Goal: Transaction & Acquisition: Purchase product/service

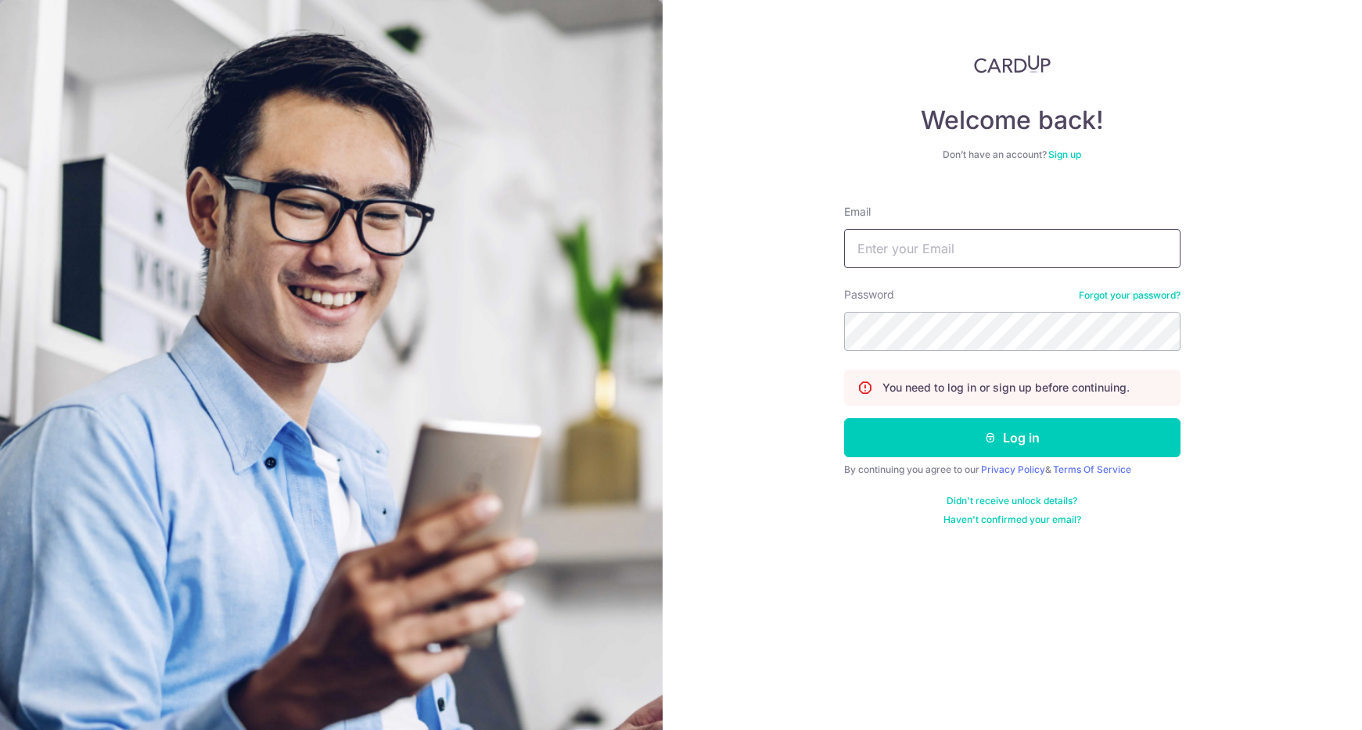
click at [952, 247] on input "Email" at bounding box center [1012, 248] width 336 height 39
type input "hello@odette.sg"
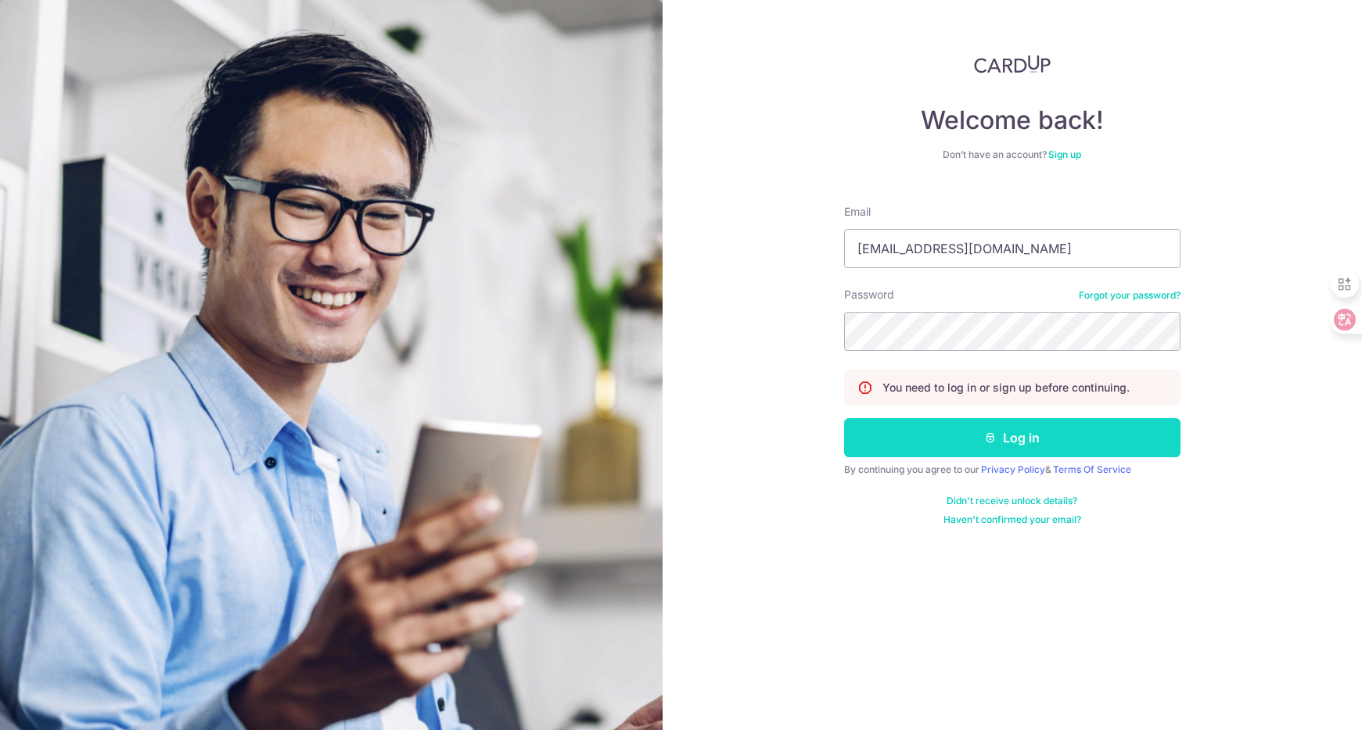
click at [958, 428] on button "Log in" at bounding box center [1012, 437] width 336 height 39
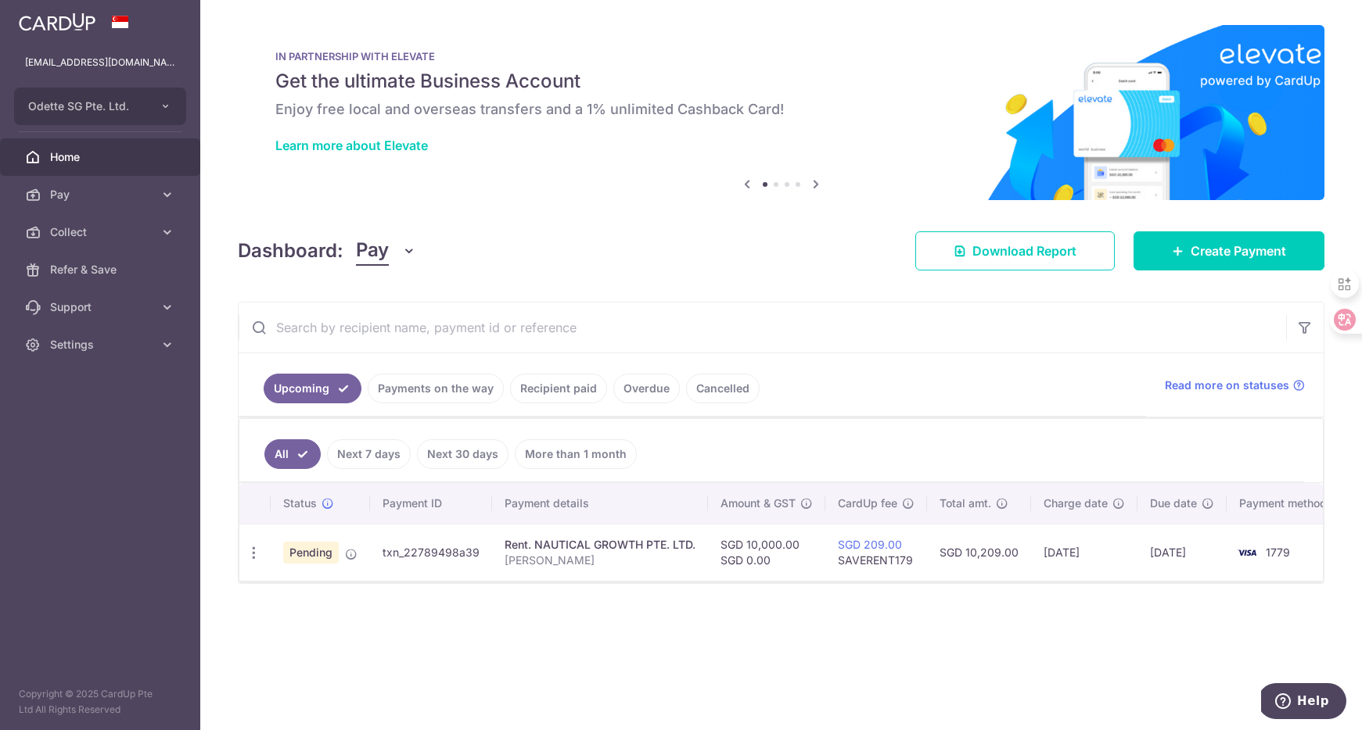
click at [434, 603] on div "× Pause Schedule Pause all future payments in this series Pause just this one p…" at bounding box center [780, 365] width 1161 height 730
click at [430, 382] on link "Payments on the way" at bounding box center [436, 389] width 136 height 30
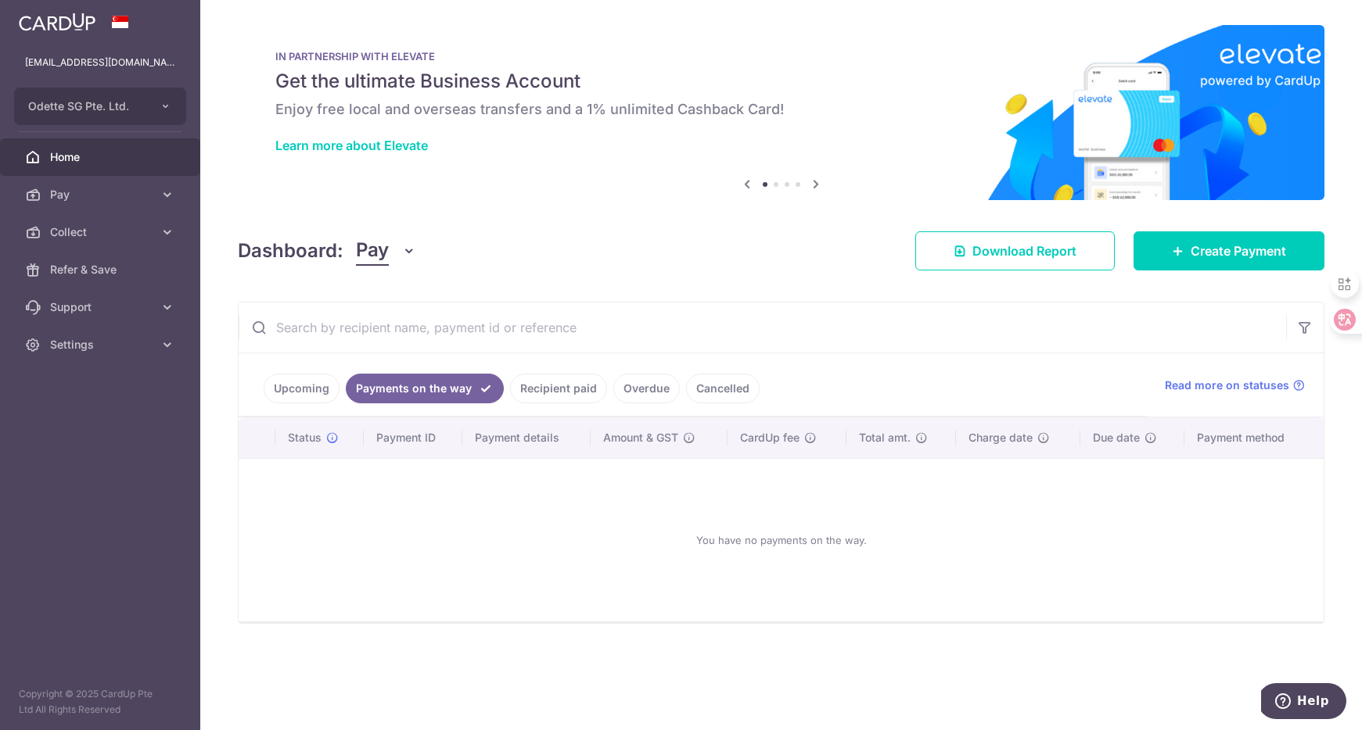
click at [299, 380] on link "Upcoming" at bounding box center [302, 389] width 76 height 30
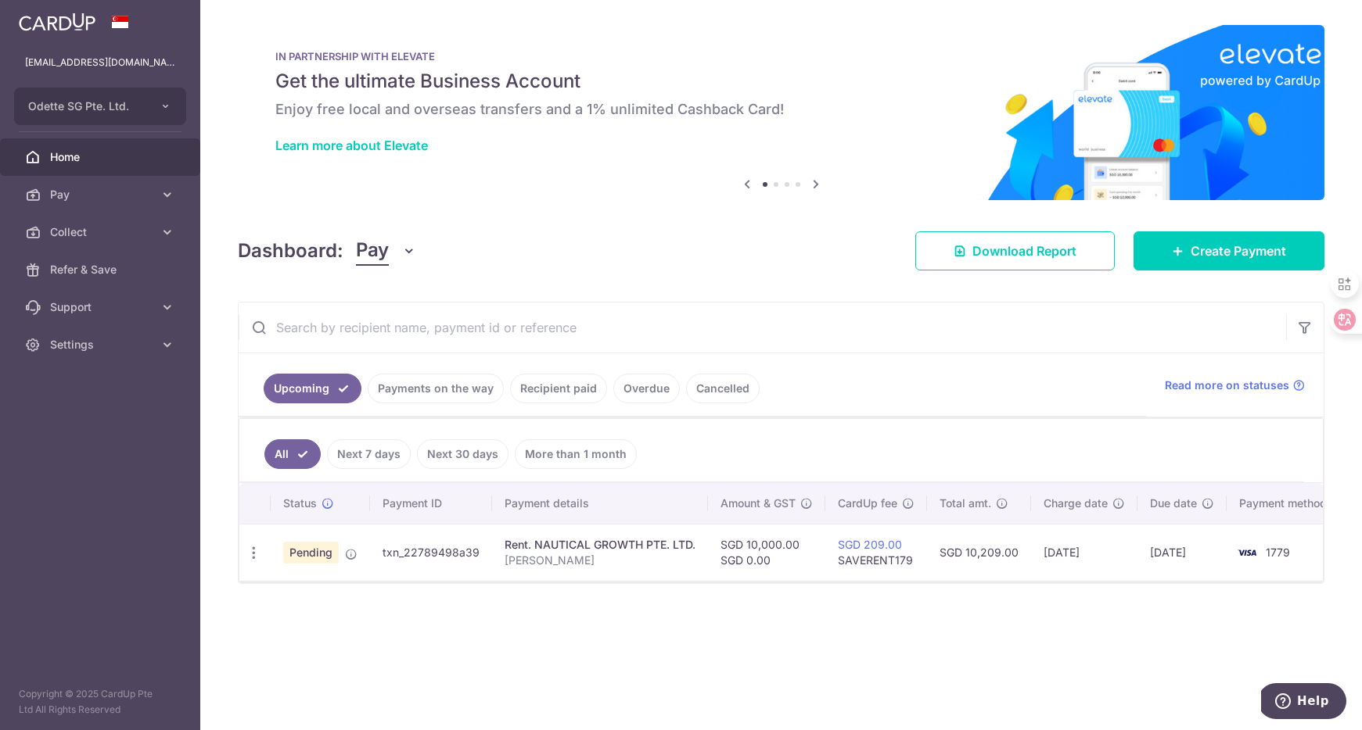
click at [322, 558] on span "Pending" at bounding box center [311, 553] width 56 height 22
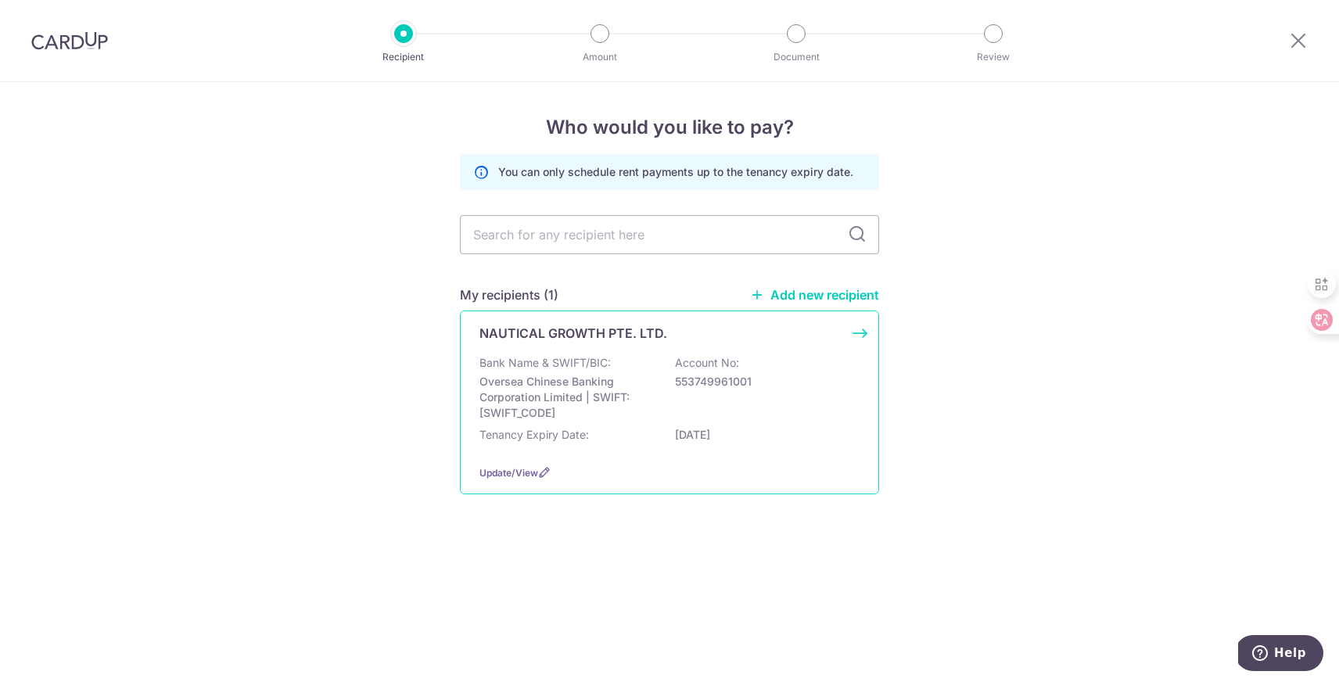
click at [863, 332] on div "NAUTICAL GROWTH PTE. LTD. Bank Name & SWIFT/BIC: Oversea Chinese Banking Corpor…" at bounding box center [669, 402] width 419 height 184
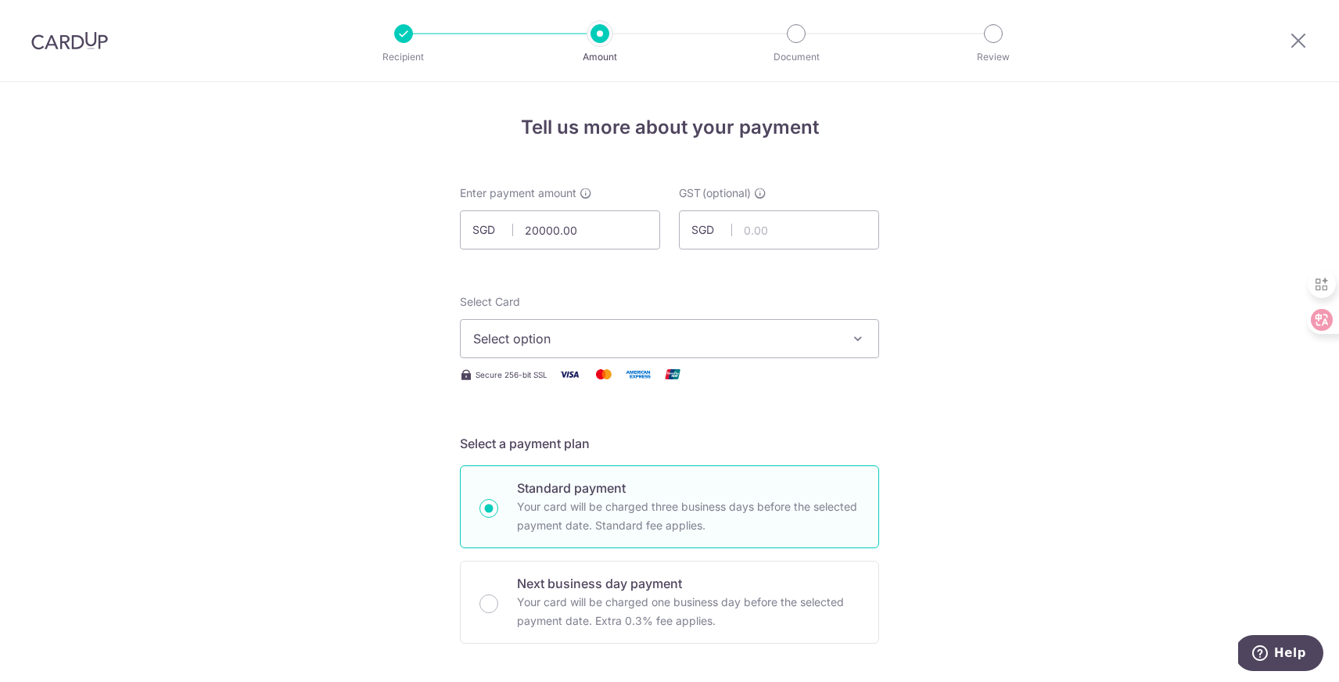
type input "20,000.00"
drag, startPoint x: 590, startPoint y: 336, endPoint x: 588, endPoint y: 345, distance: 8.7
click at [589, 336] on span "Select option" at bounding box center [655, 338] width 364 height 19
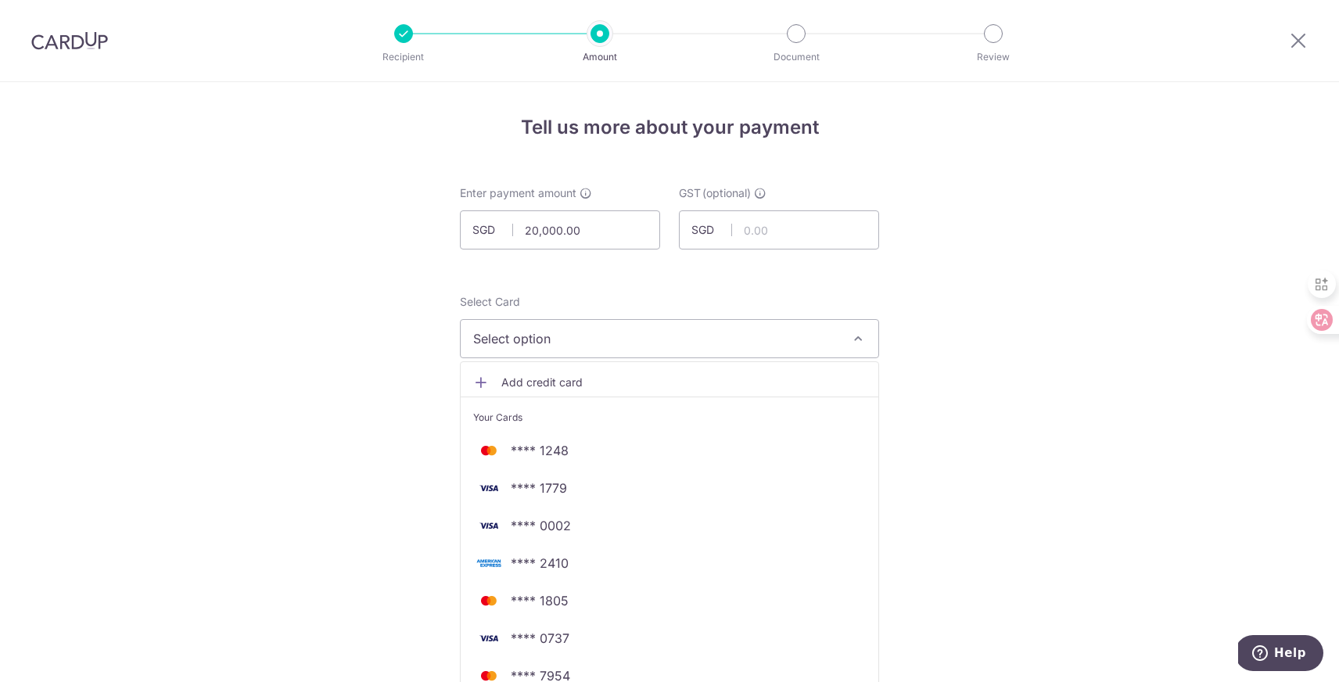
click at [586, 384] on span "Add credit card" at bounding box center [683, 383] width 364 height 16
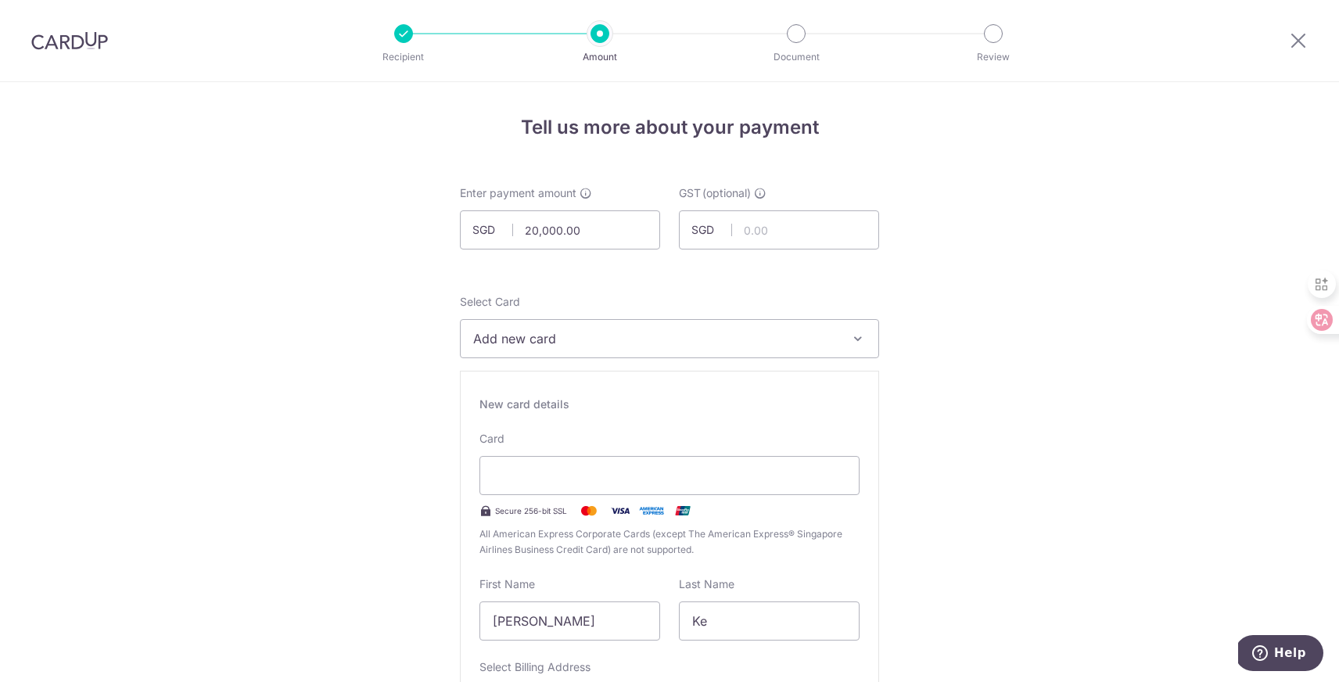
click at [576, 338] on span "Add new card" at bounding box center [655, 338] width 364 height 19
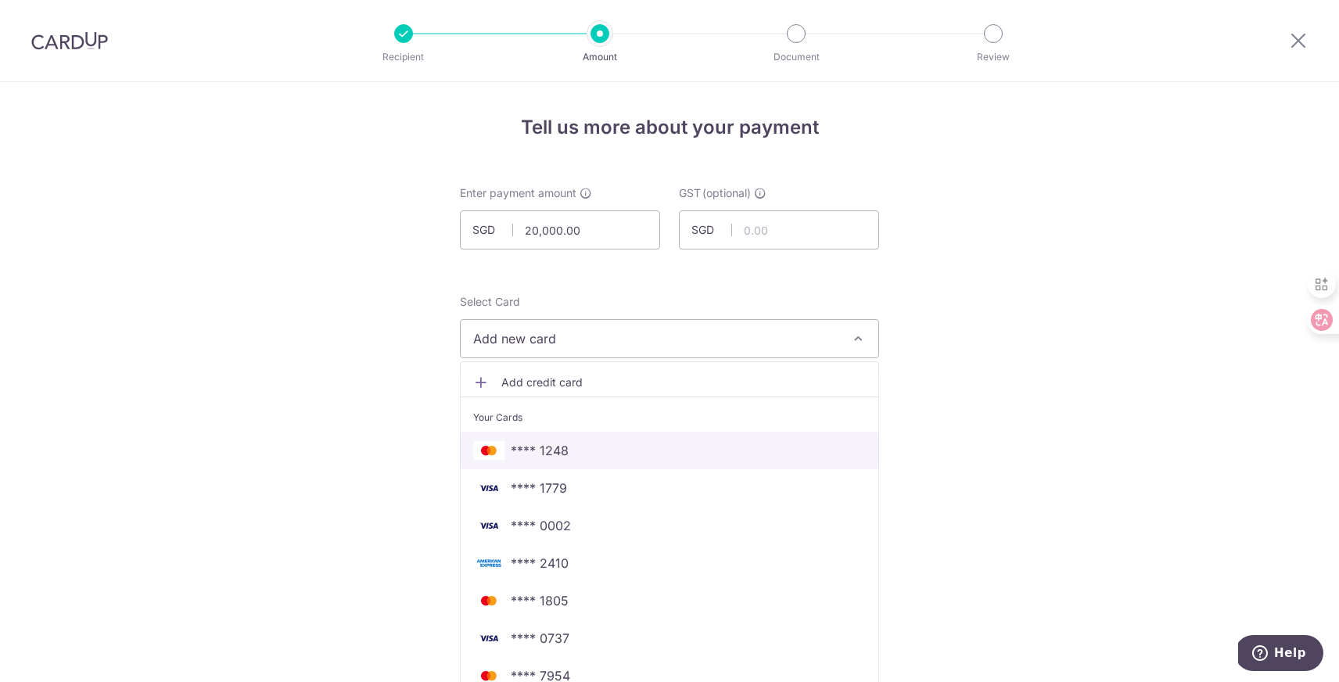
click at [558, 450] on span "**** 1248" at bounding box center [540, 450] width 58 height 19
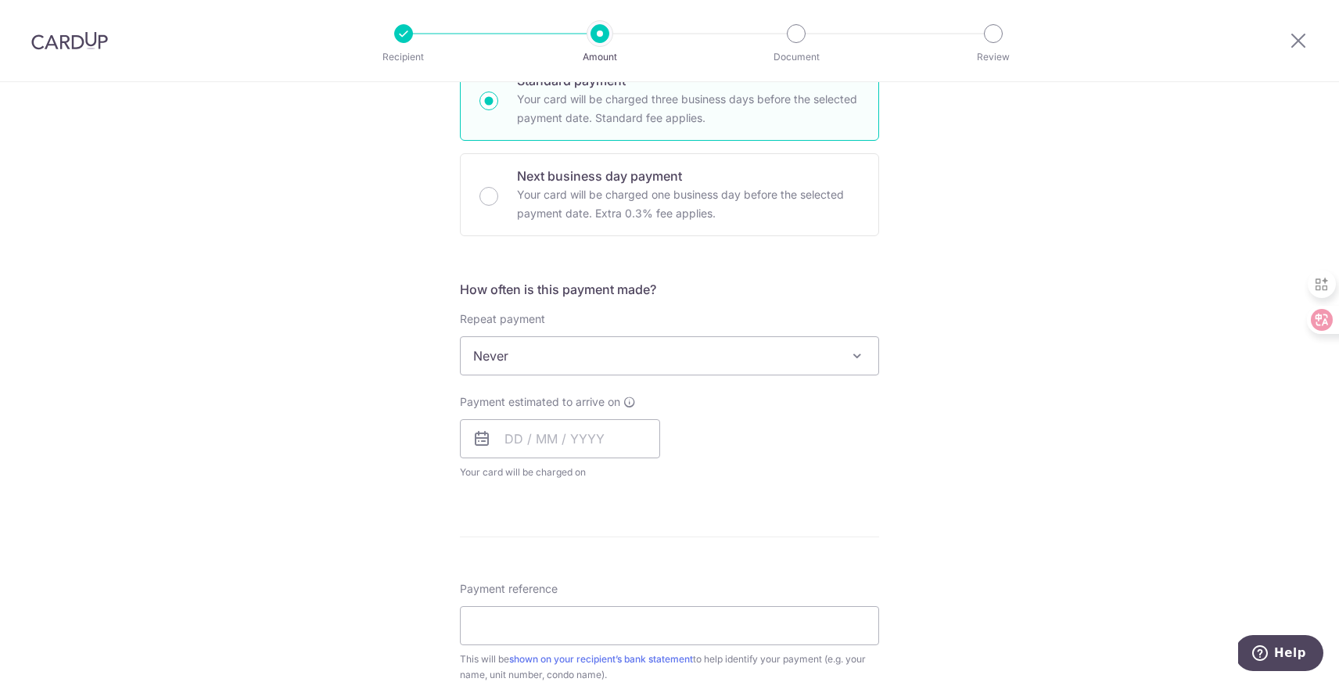
scroll to position [404, 0]
click at [529, 439] on input "text" at bounding box center [560, 442] width 200 height 39
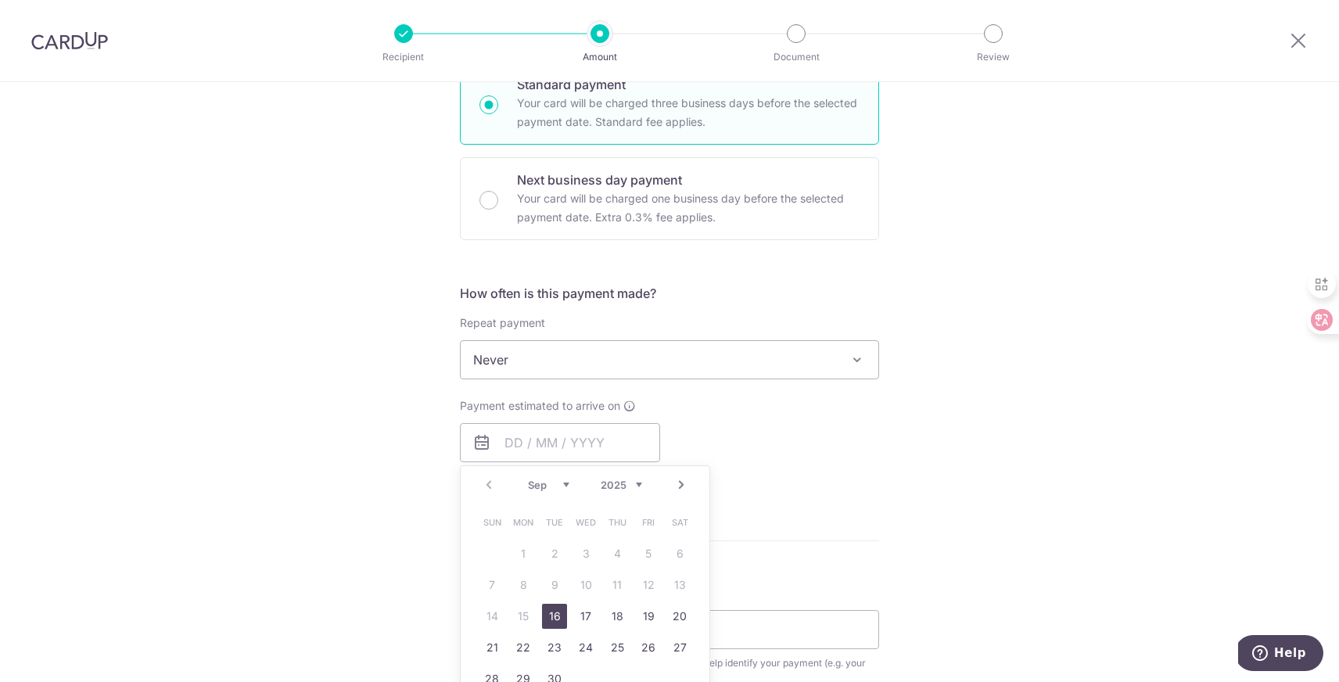
click at [547, 615] on link "16" at bounding box center [554, 616] width 25 height 25
type input "16/09/2025"
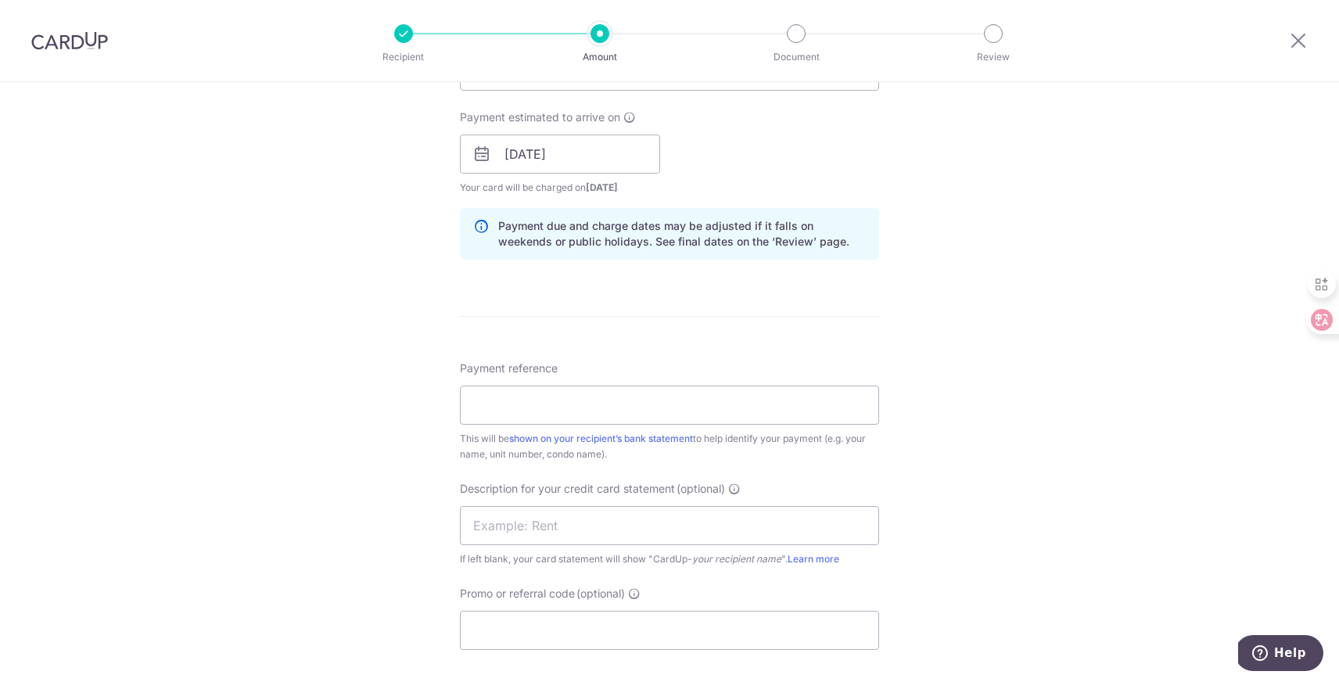
scroll to position [703, 0]
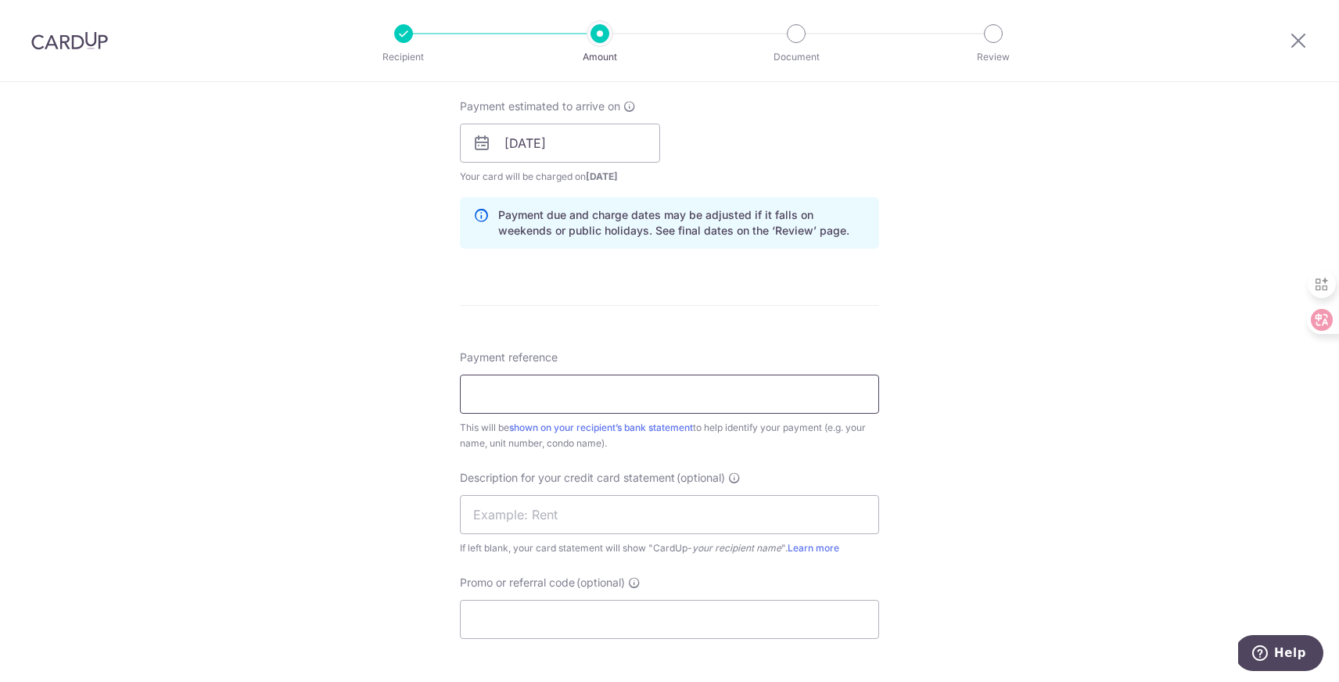
click at [583, 399] on input "Payment reference" at bounding box center [669, 394] width 419 height 39
type input "Odette Rent"
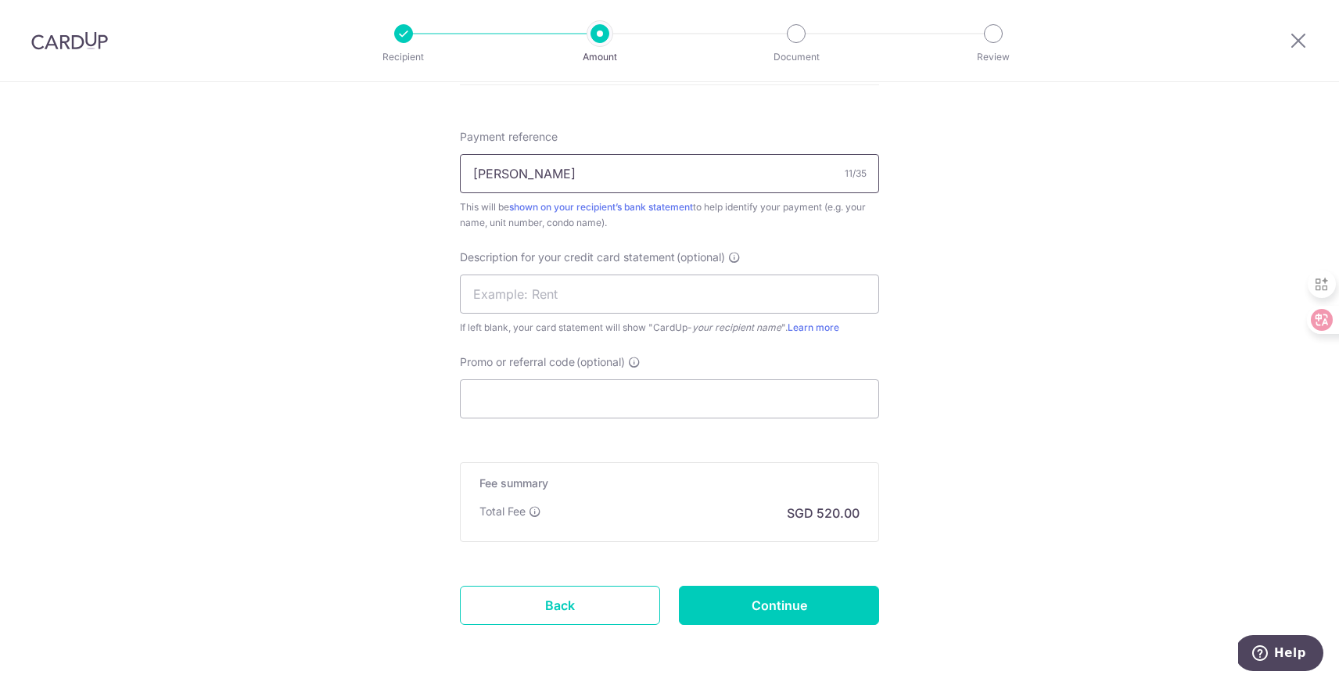
scroll to position [922, 0]
click at [527, 399] on input "Promo or referral code (optional)" at bounding box center [669, 400] width 419 height 39
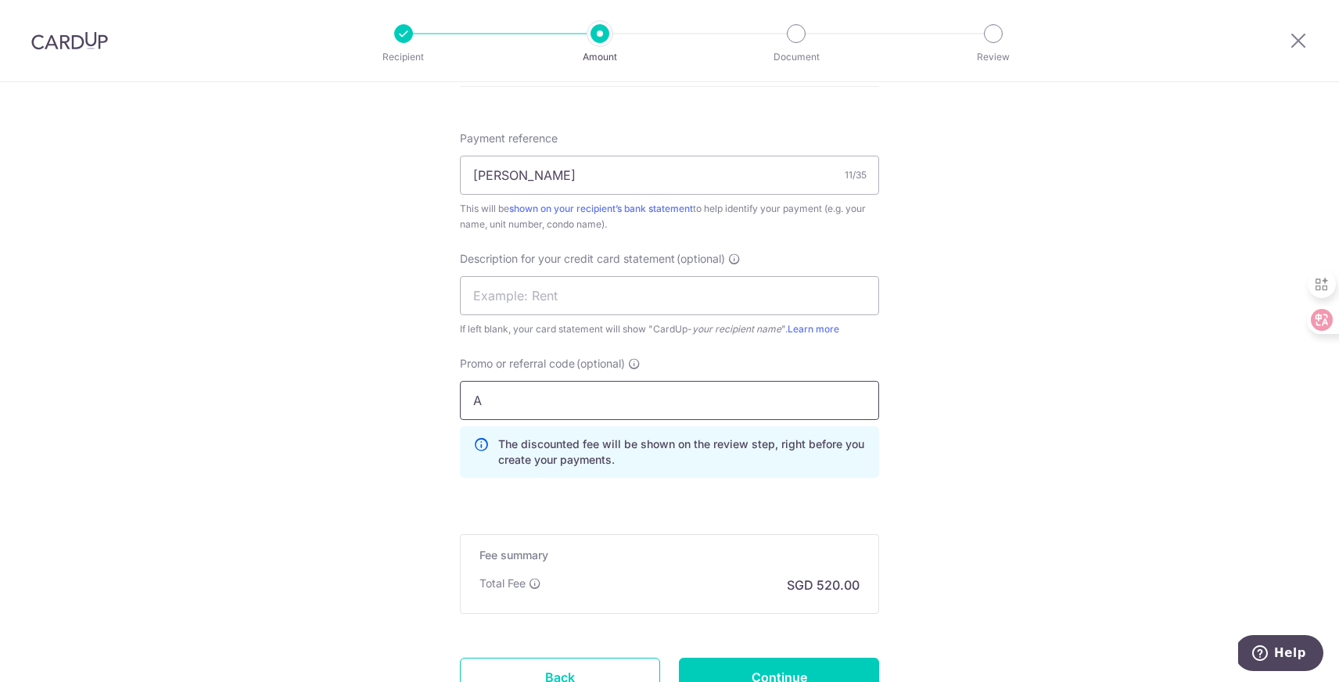
type input "A"
click at [708, 482] on div "Promo or referral code (optional) A The discounted fee will be shown on the rev…" at bounding box center [669, 423] width 438 height 135
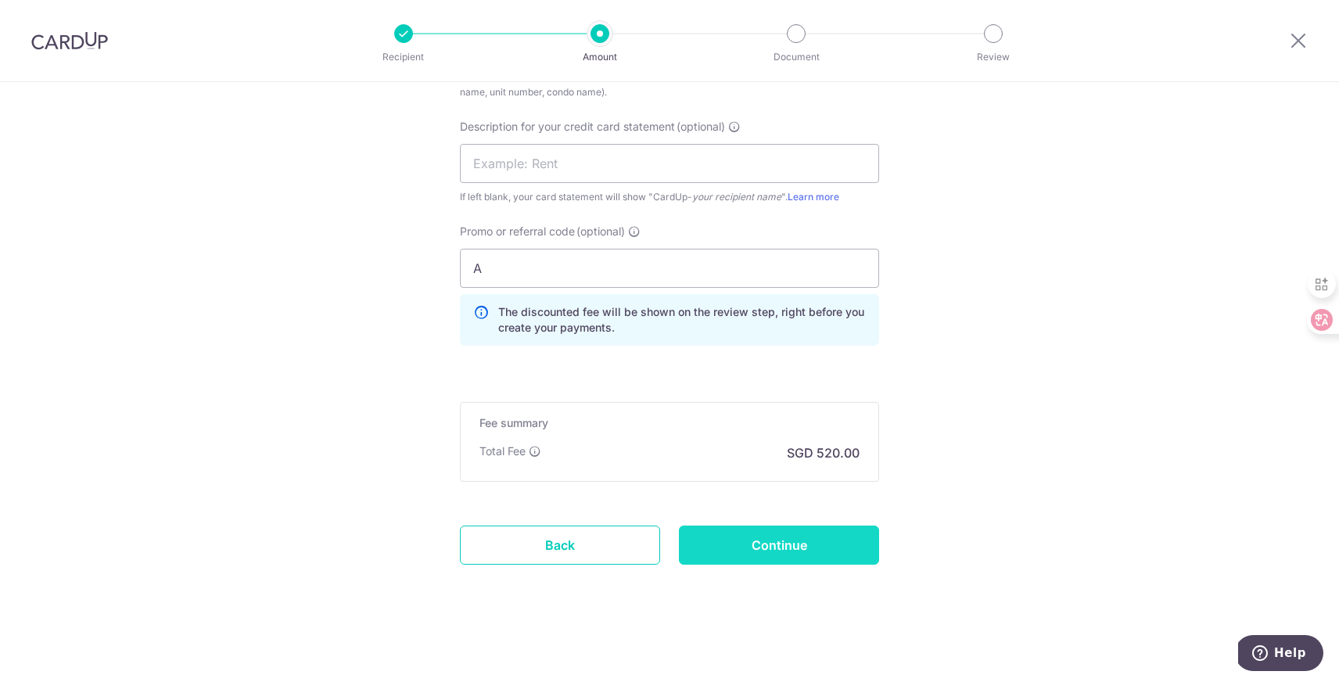
scroll to position [1051, 0]
click at [813, 544] on input "Continue" at bounding box center [779, 548] width 200 height 39
type input "Create Schedule"
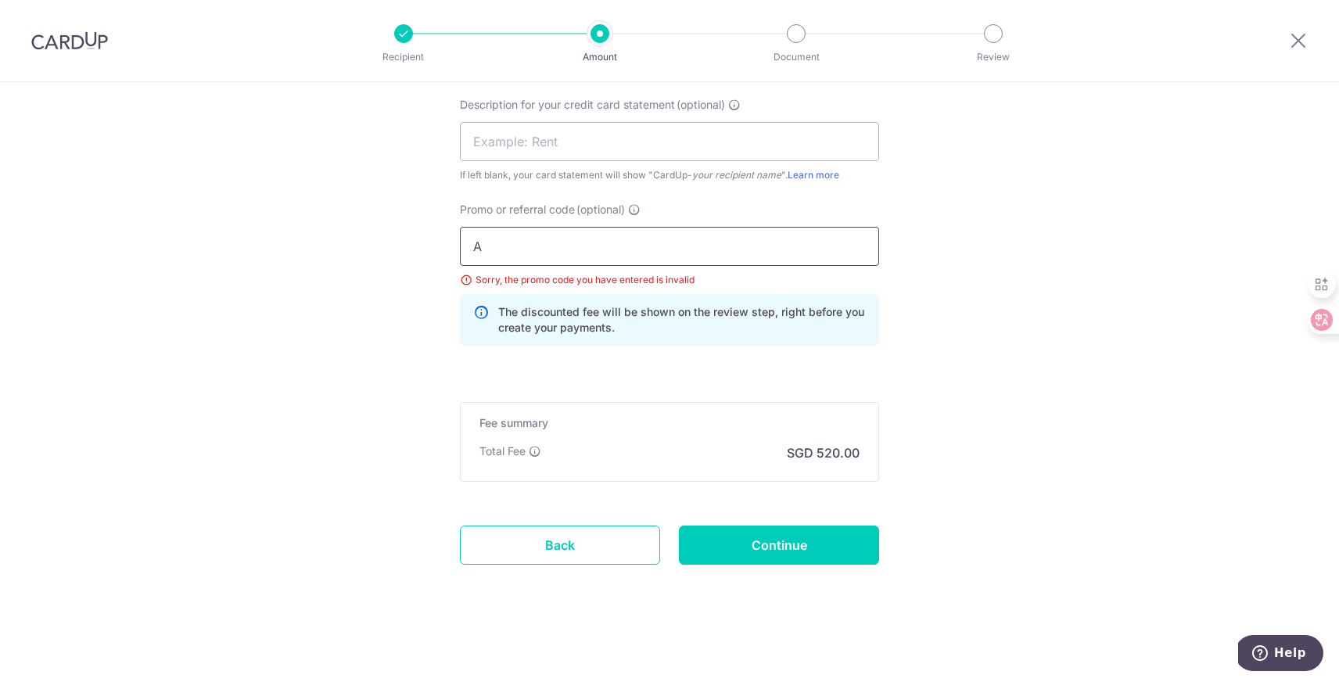
click at [698, 246] on input "A" at bounding box center [669, 246] width 419 height 39
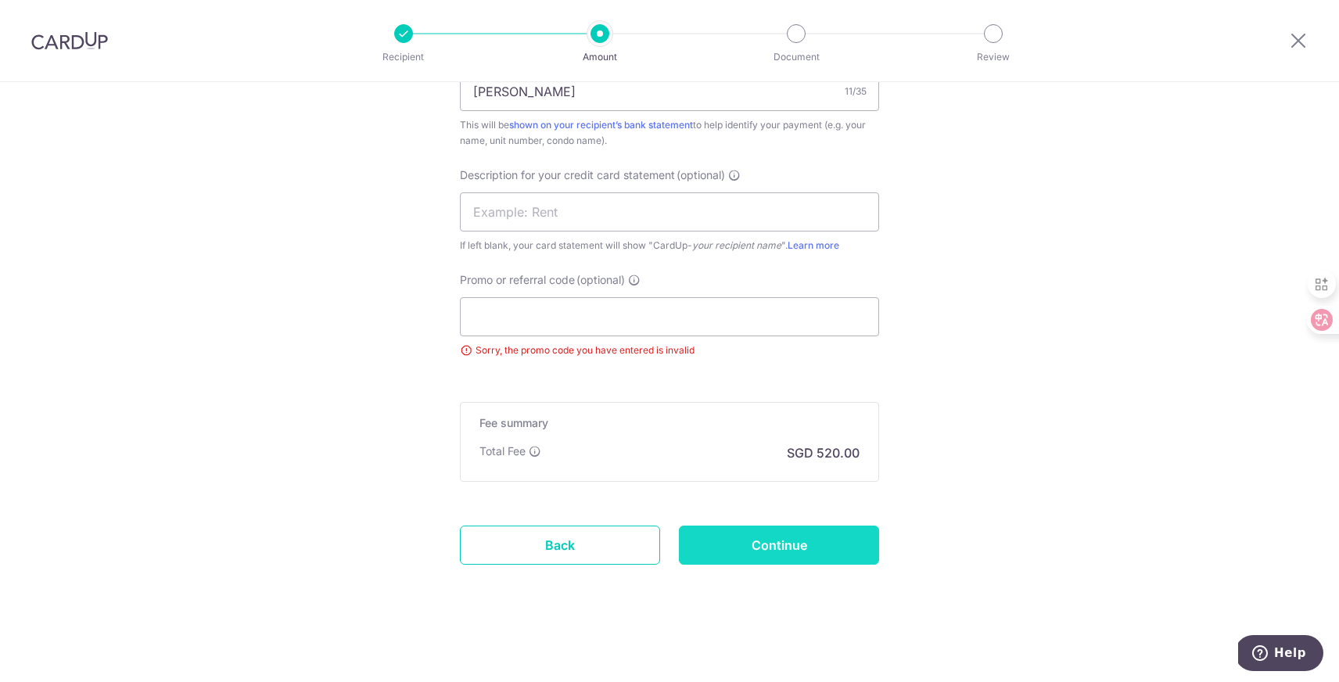
click at [780, 538] on input "Continue" at bounding box center [779, 545] width 200 height 39
type input "Update Schedule"
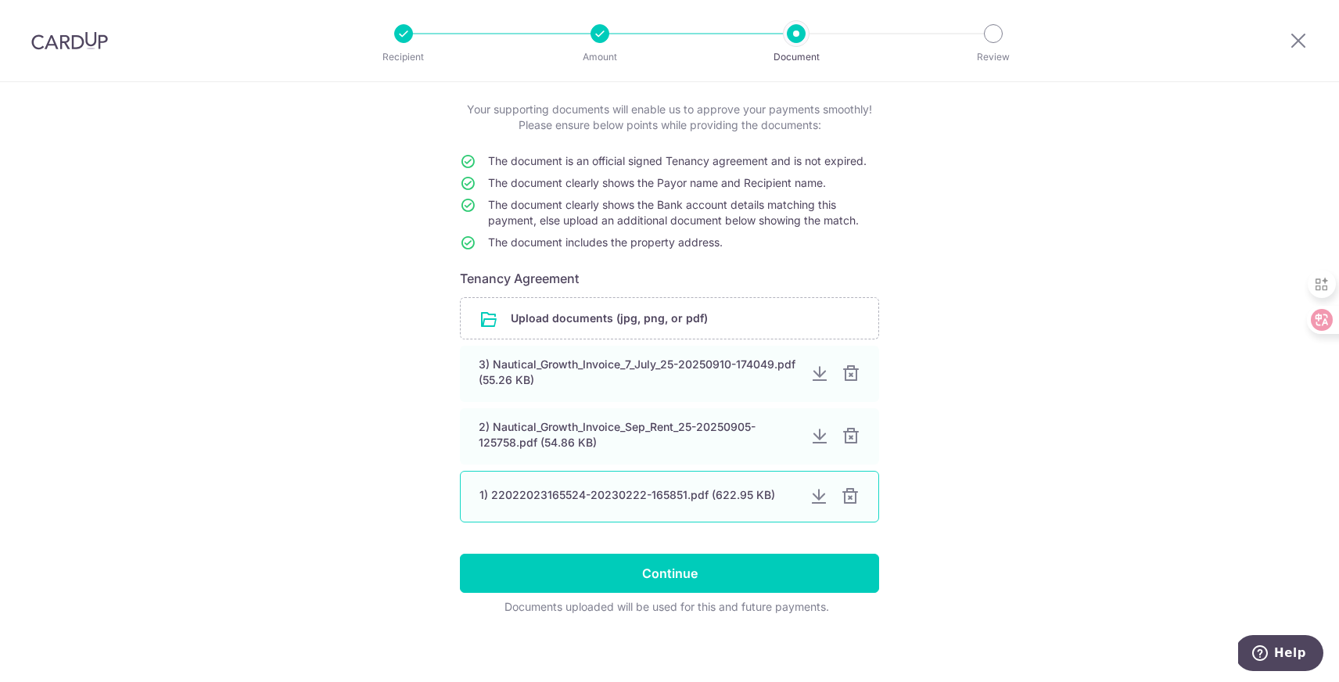
click at [813, 497] on div at bounding box center [818, 496] width 19 height 19
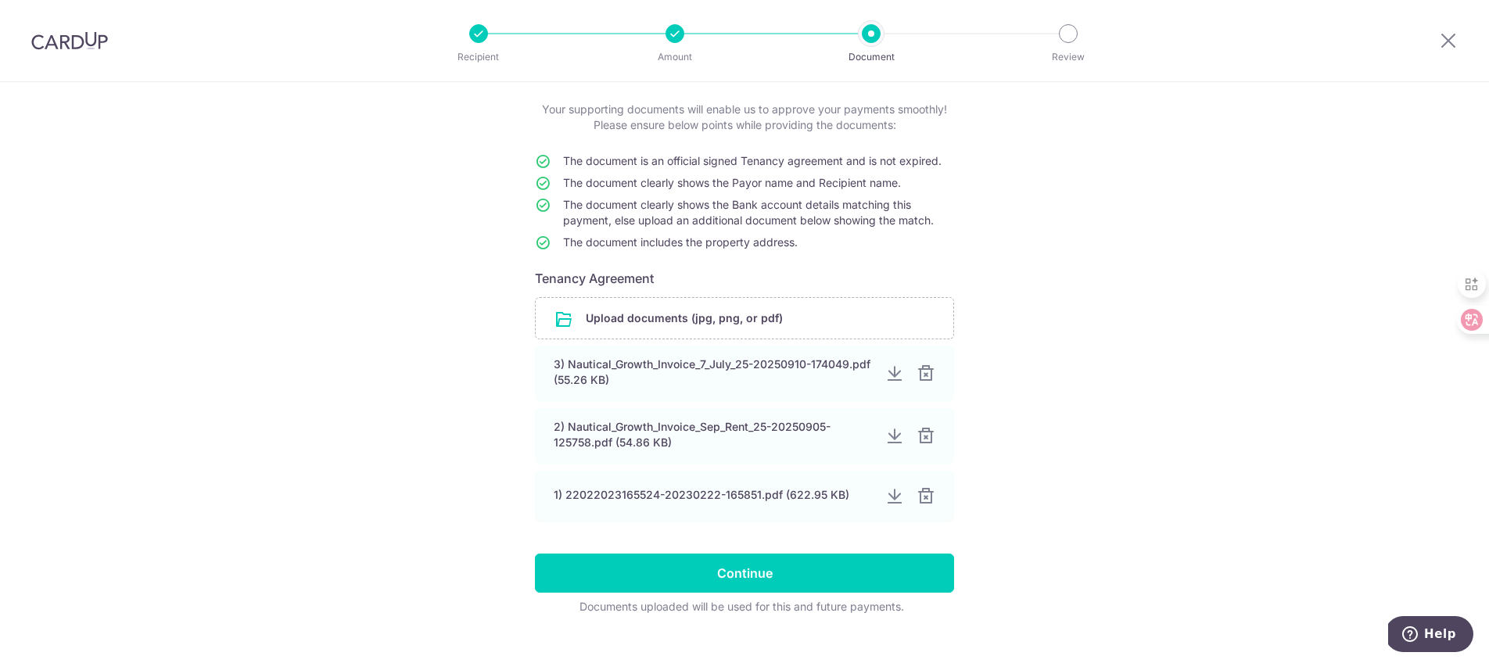
scroll to position [41, 0]
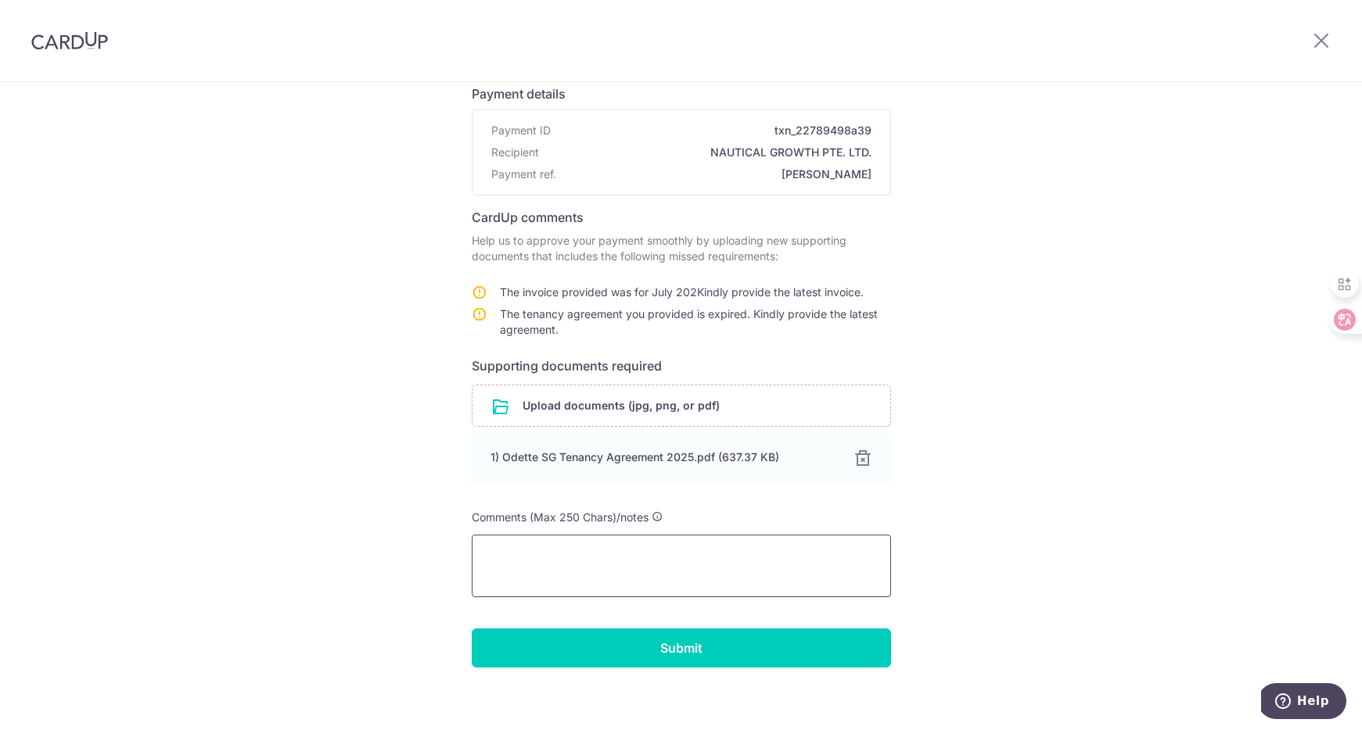
scroll to position [124, 0]
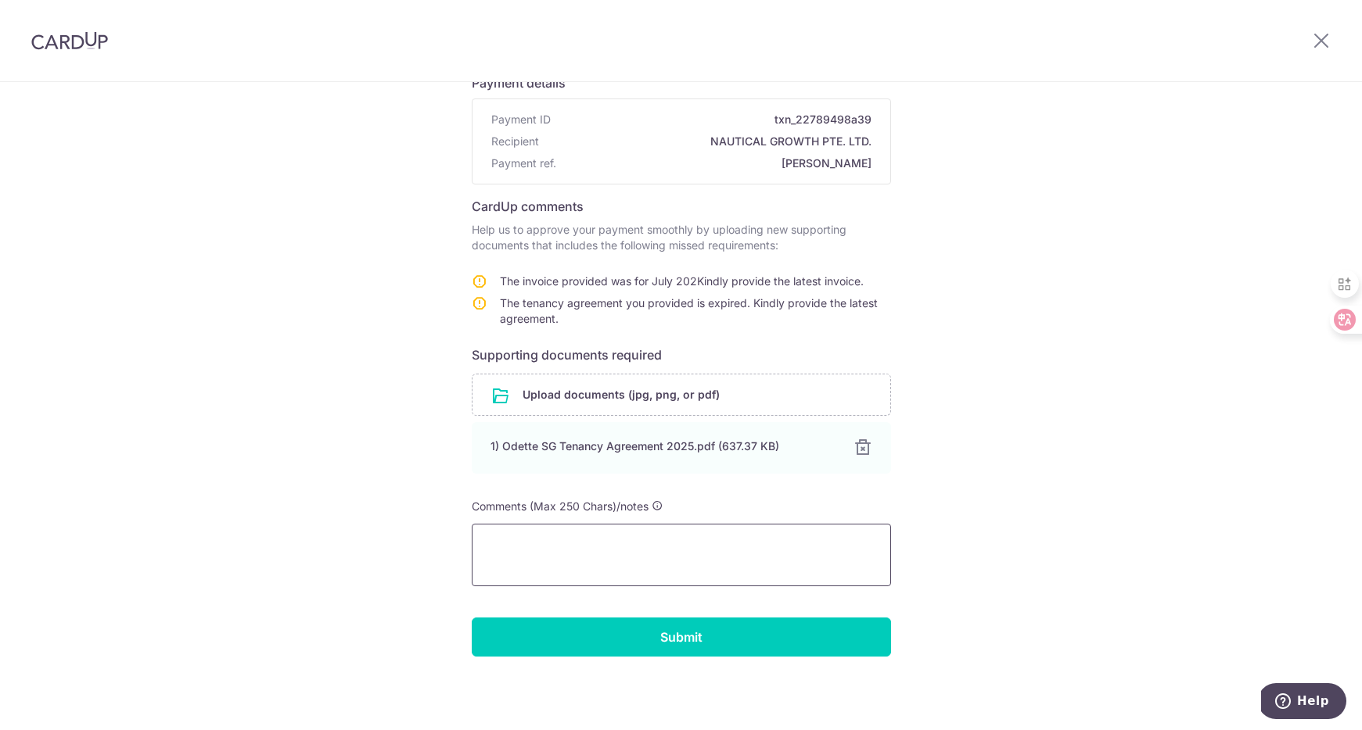
click at [533, 546] on textarea at bounding box center [681, 555] width 419 height 63
type textarea "I"
type textarea "I would also upload the updated copy in the portal."
click at [1037, 263] on div "Help us verify your payment Payment details Payment ID txn_22789498a39 Recipien…" at bounding box center [681, 344] width 1362 height 773
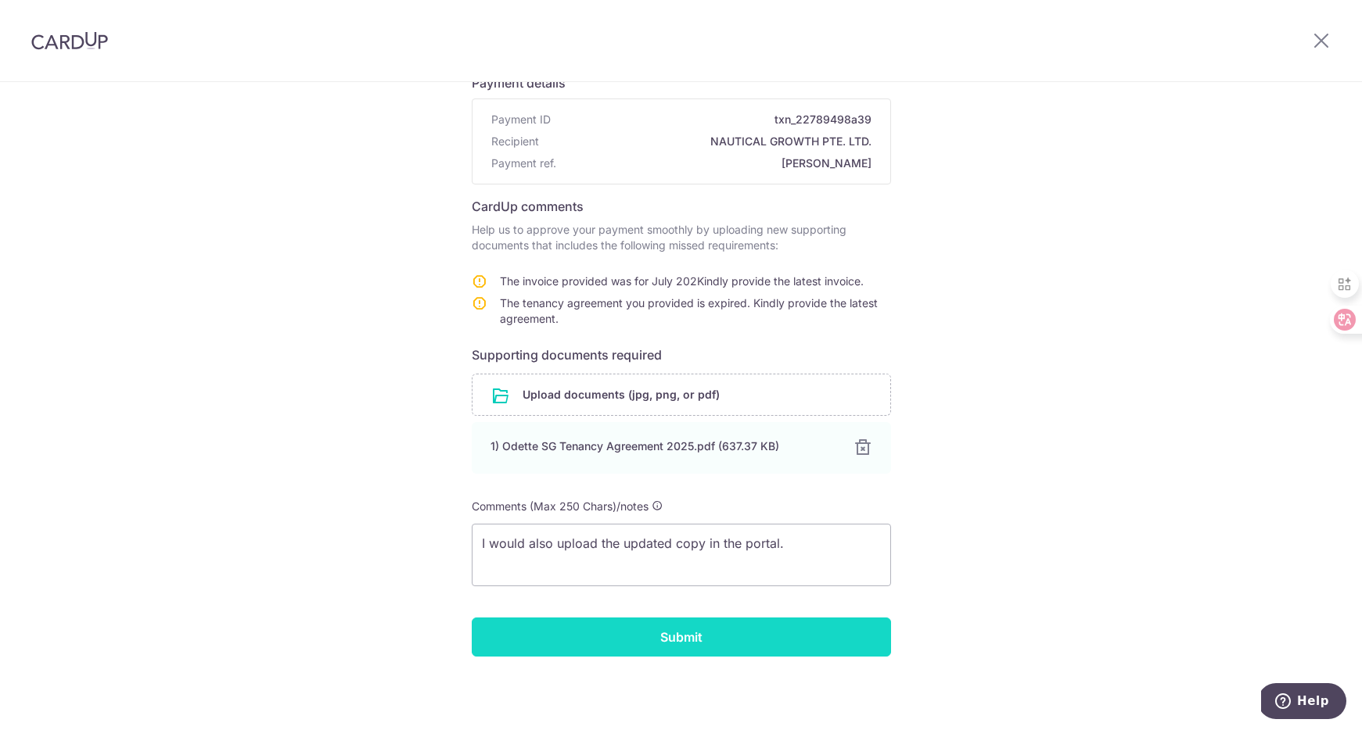
click at [676, 635] on input "Submit" at bounding box center [681, 637] width 419 height 39
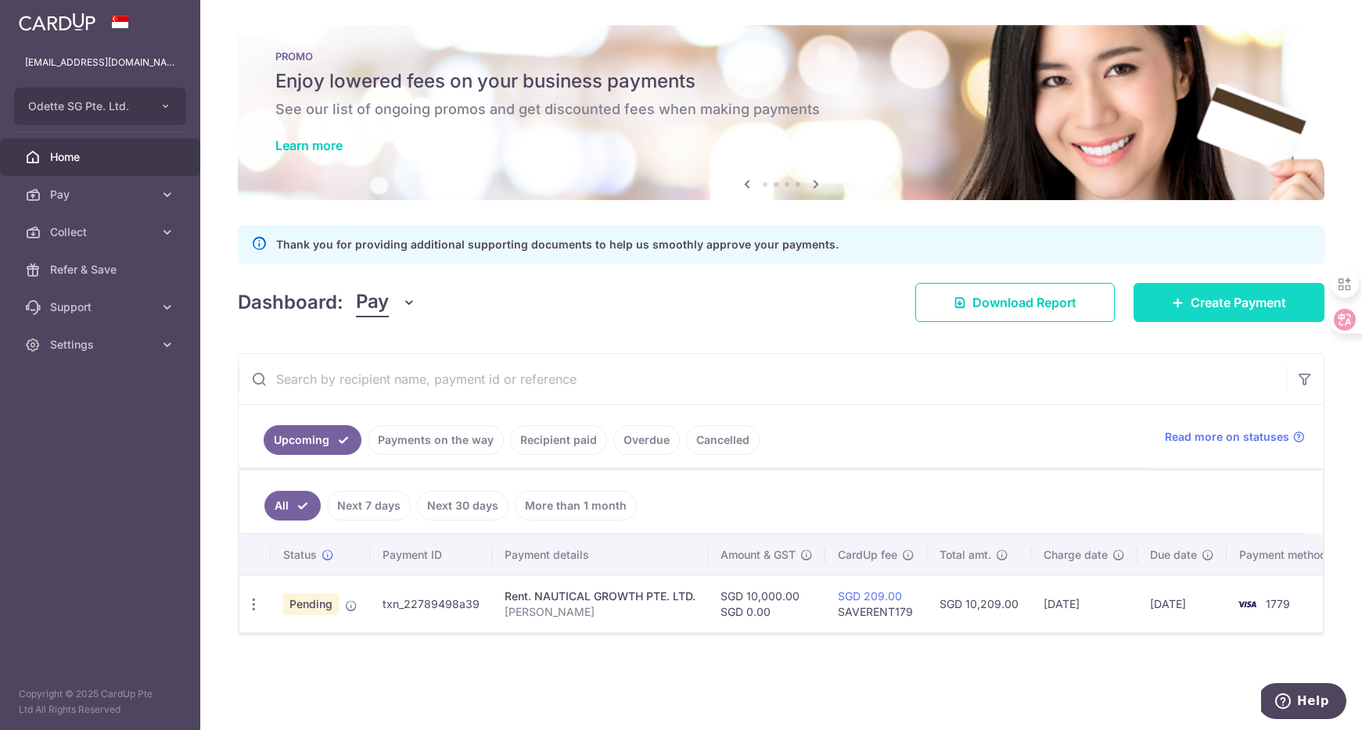
click at [1221, 303] on span "Create Payment" at bounding box center [1237, 302] width 95 height 19
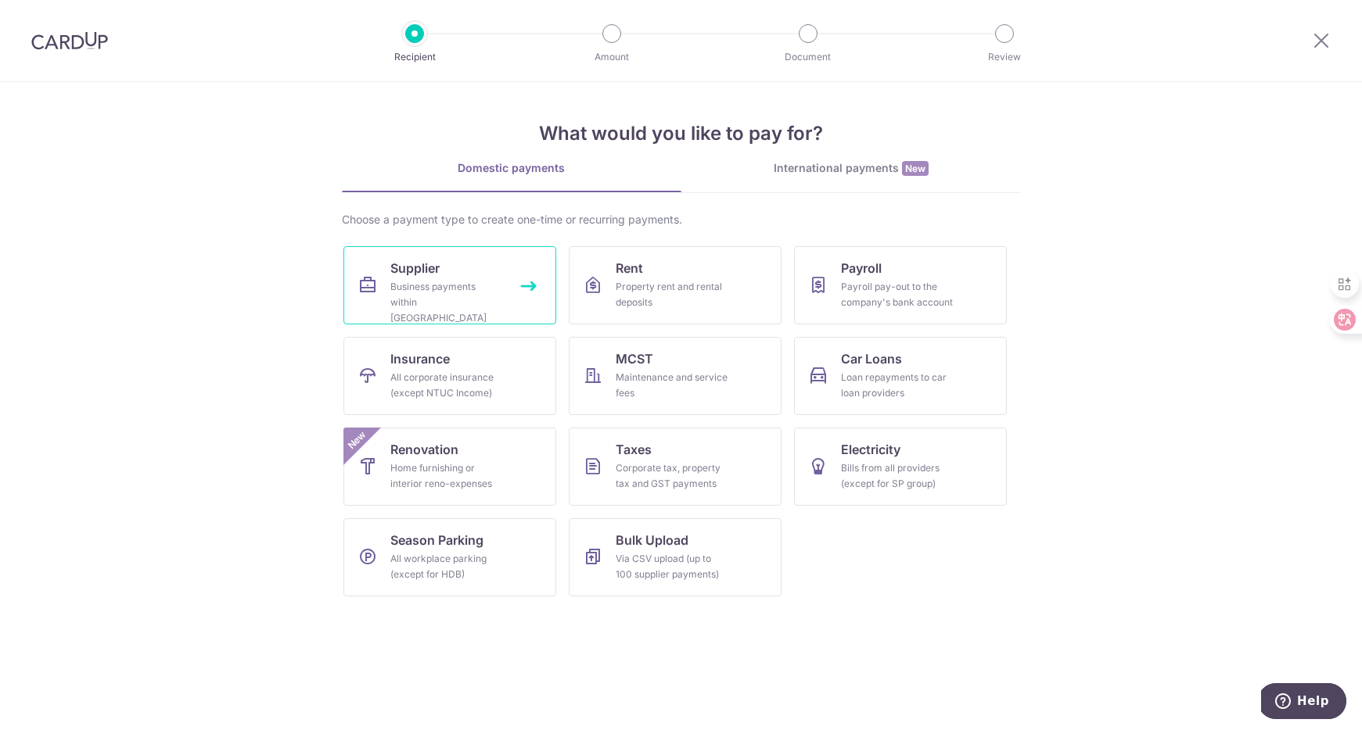
click at [536, 278] on link "Supplier Business payments within Singapore" at bounding box center [449, 285] width 213 height 78
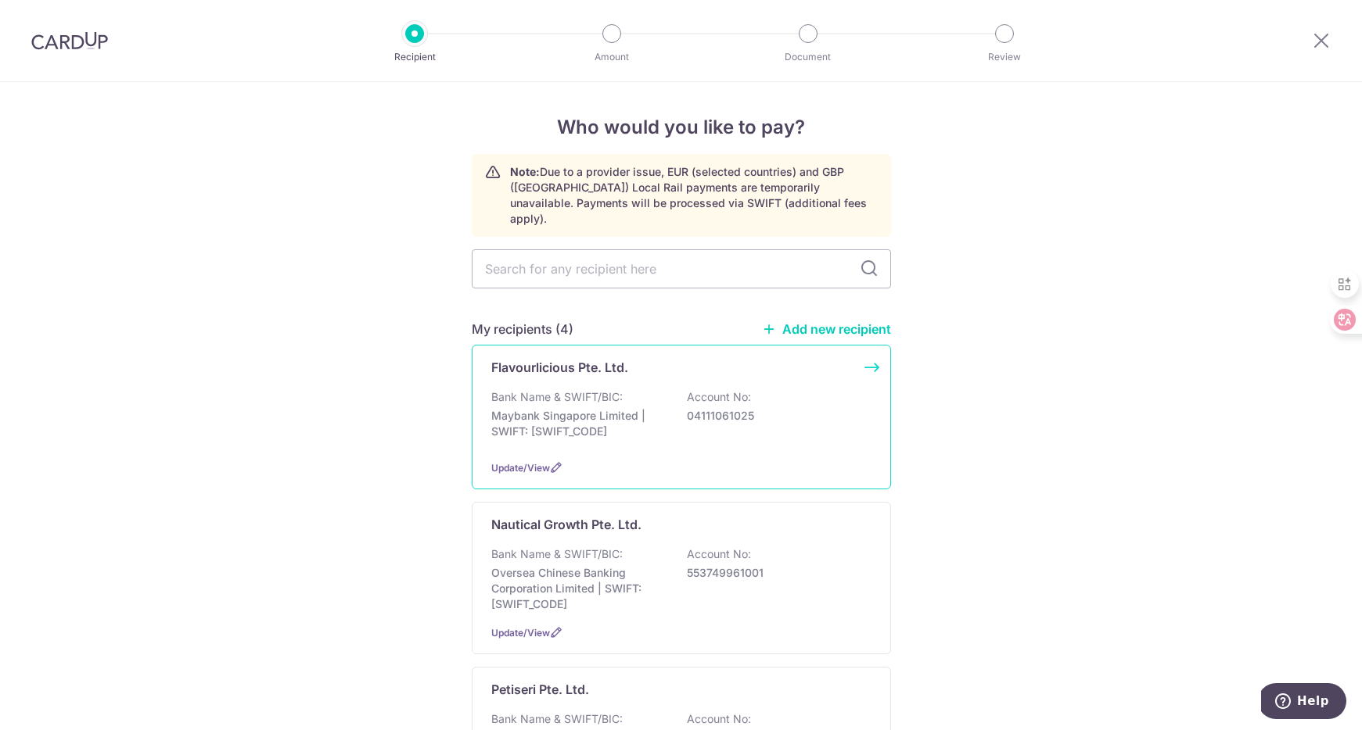
click at [870, 349] on div "Flavourlicious Pte. Ltd. Bank Name & SWIFT/BIC: Maybank Singapore Limited | SWI…" at bounding box center [681, 417] width 419 height 145
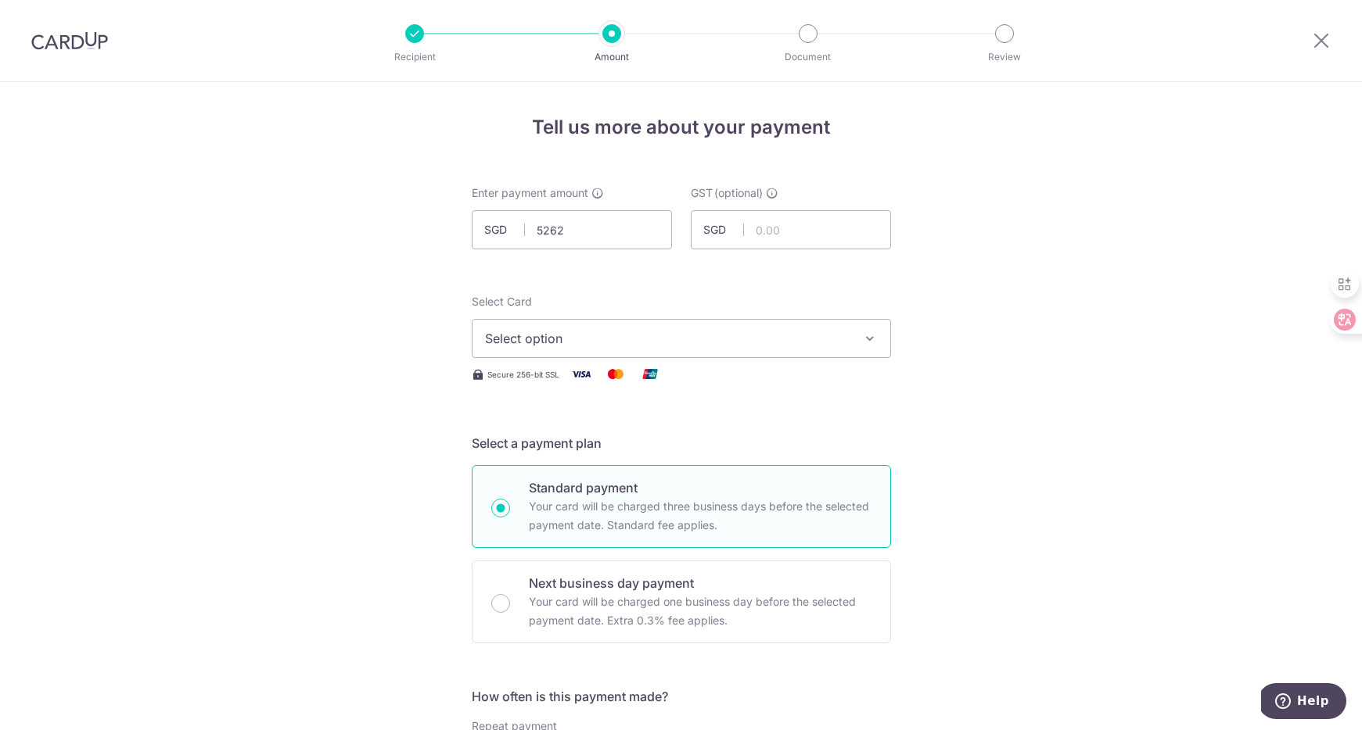
type input "5,262.00"
click at [551, 325] on button "Select option" at bounding box center [681, 338] width 419 height 39
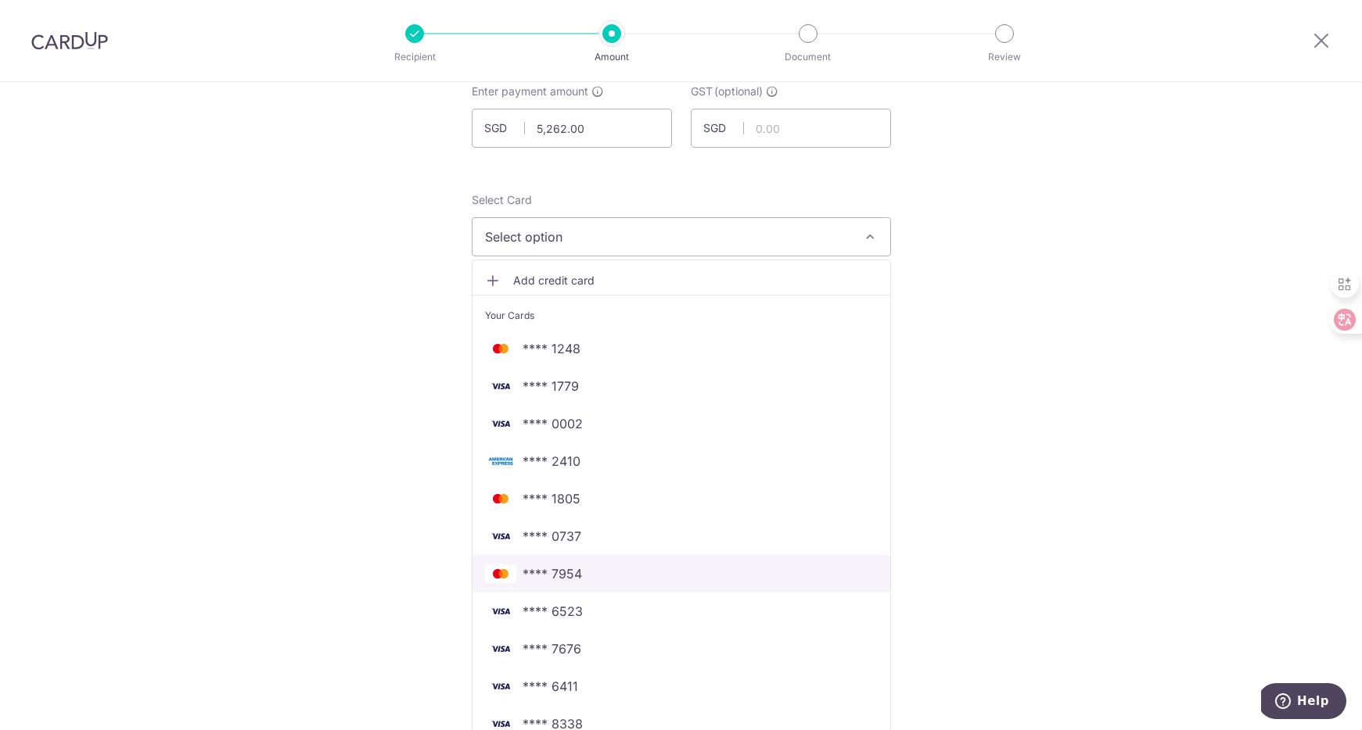
scroll to position [110, 0]
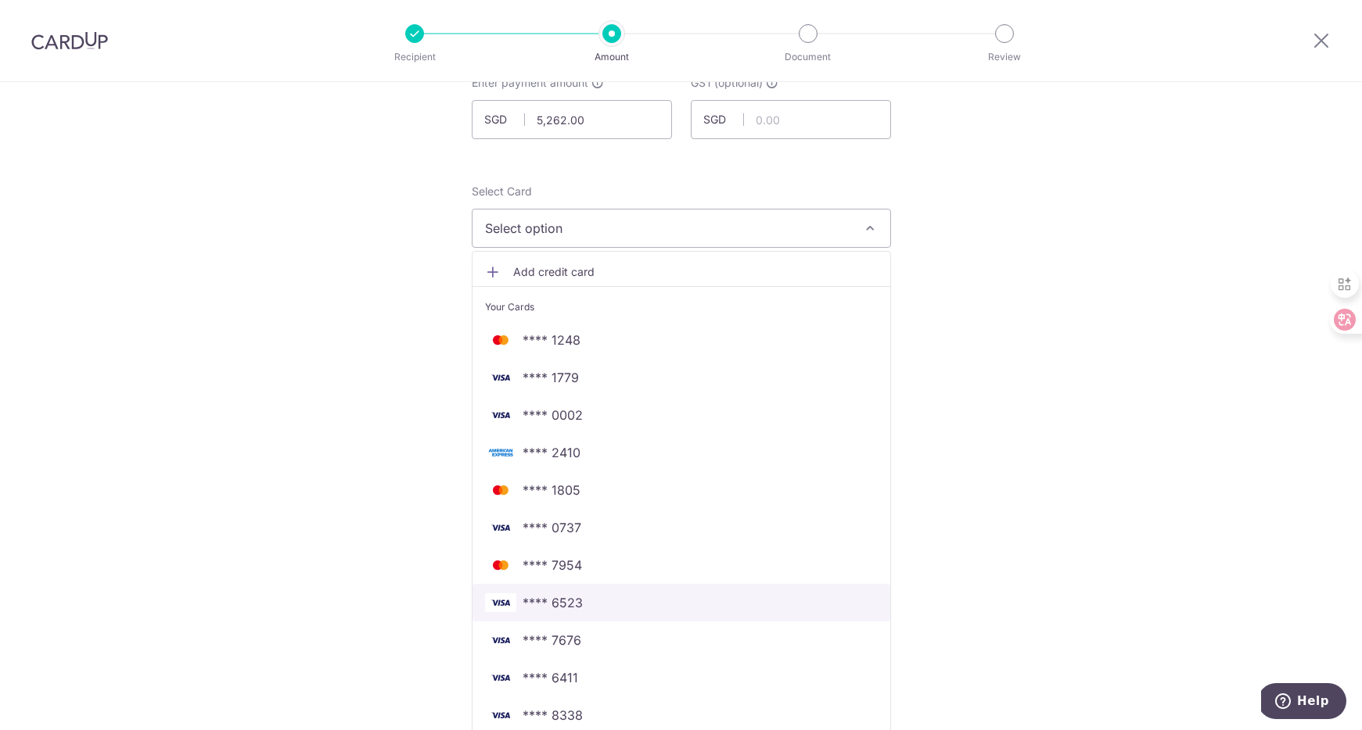
click at [576, 601] on span "**** 6523" at bounding box center [552, 603] width 60 height 19
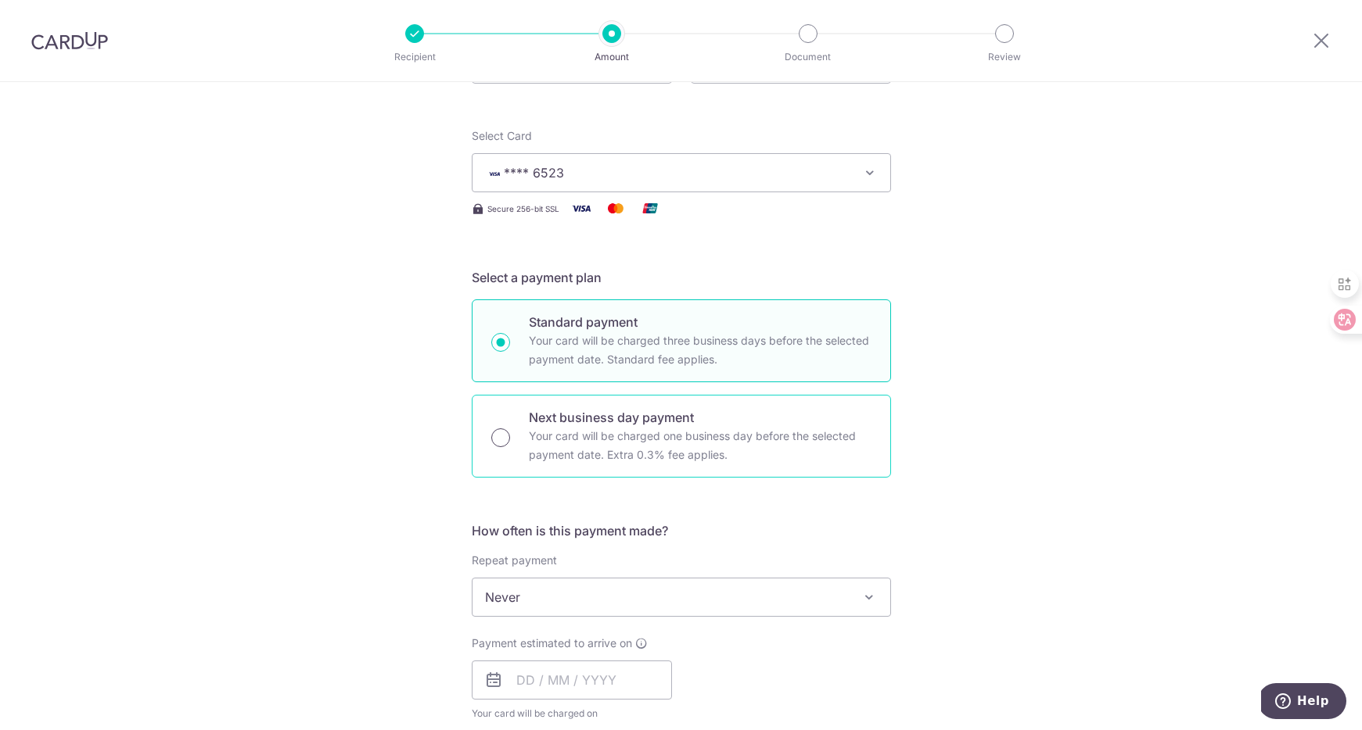
click at [497, 436] on input "Next business day payment Your card will be charged one business day before the…" at bounding box center [500, 438] width 19 height 19
radio input "true"
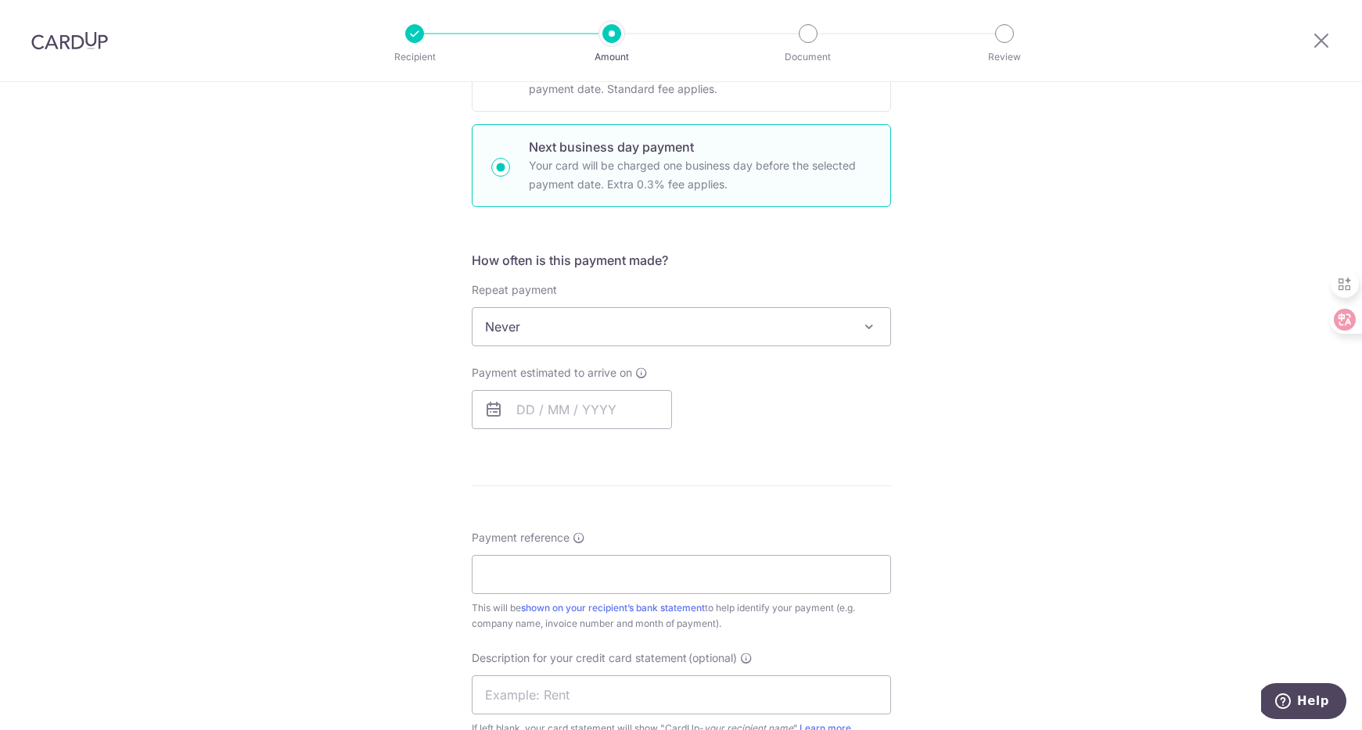
scroll to position [442, 0]
click at [524, 389] on input "text" at bounding box center [572, 404] width 200 height 39
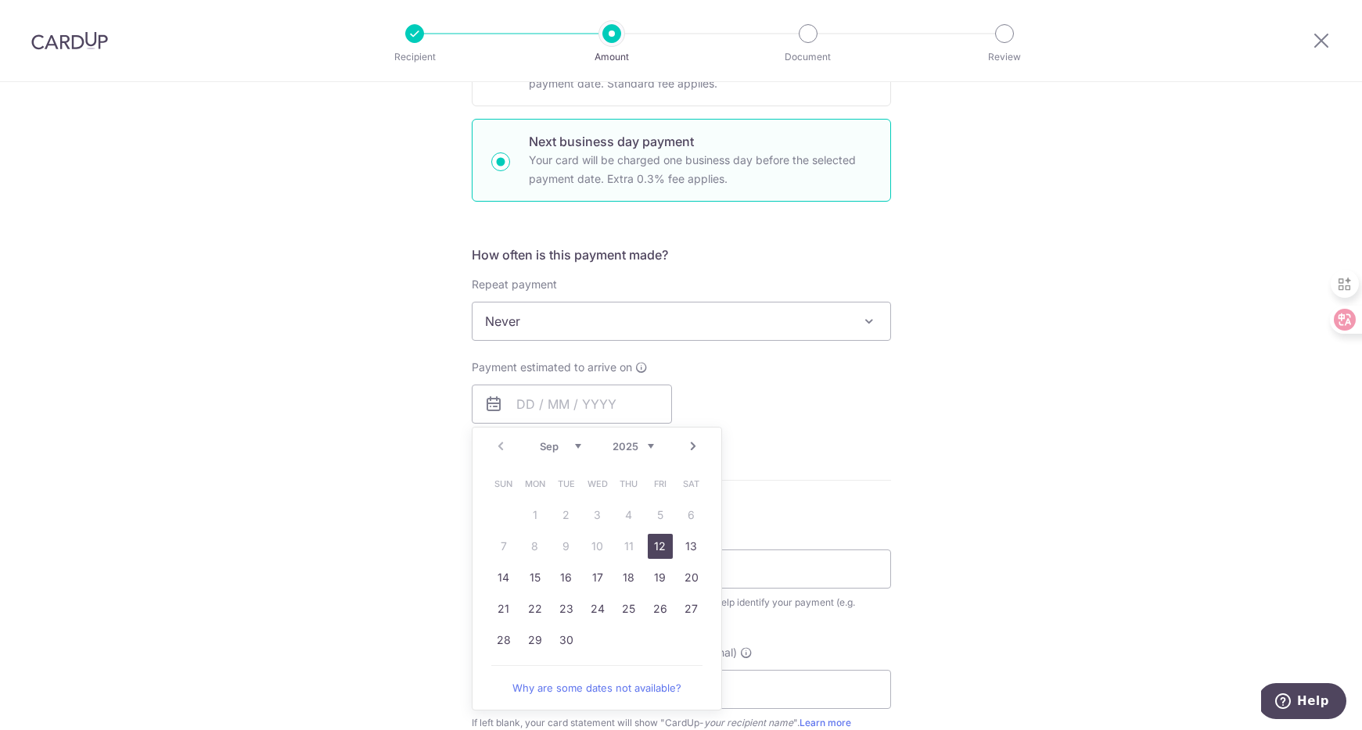
click at [658, 547] on link "12" at bounding box center [660, 546] width 25 height 25
type input "12/09/2025"
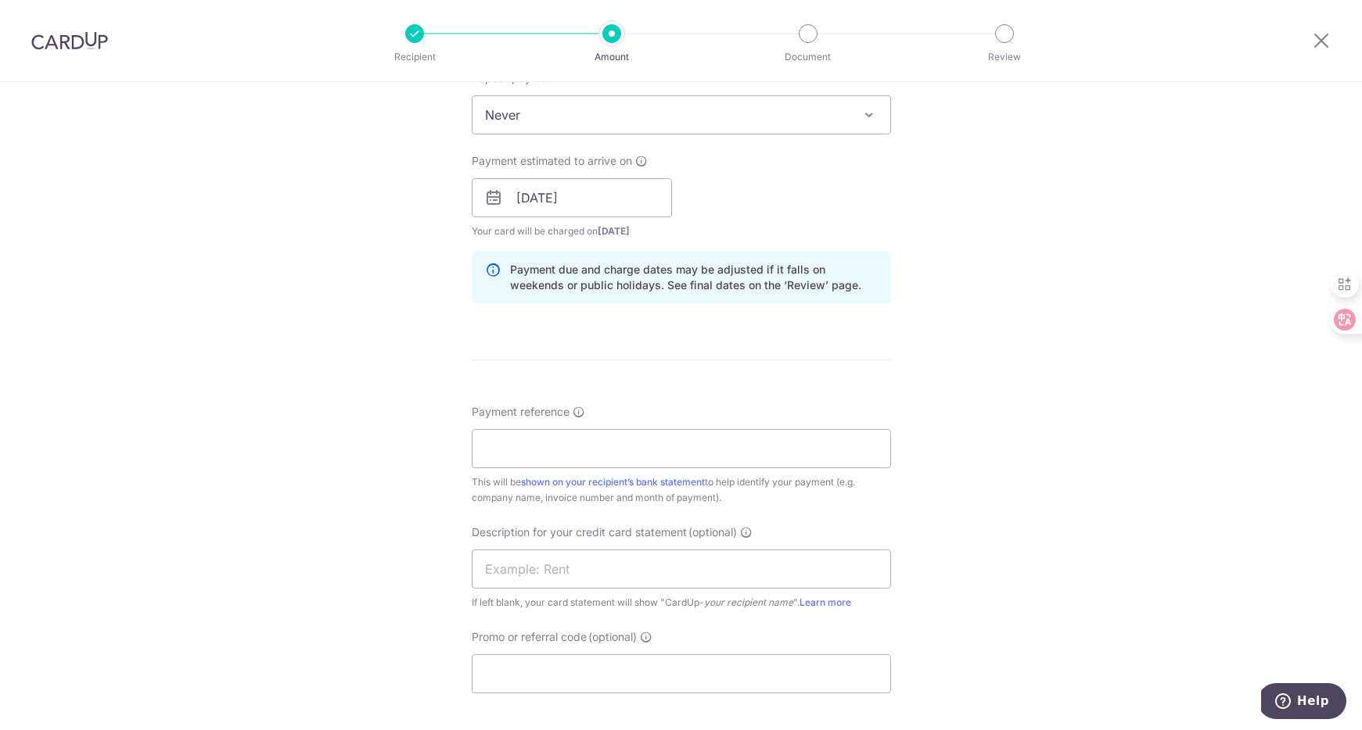
scroll to position [705, 0]
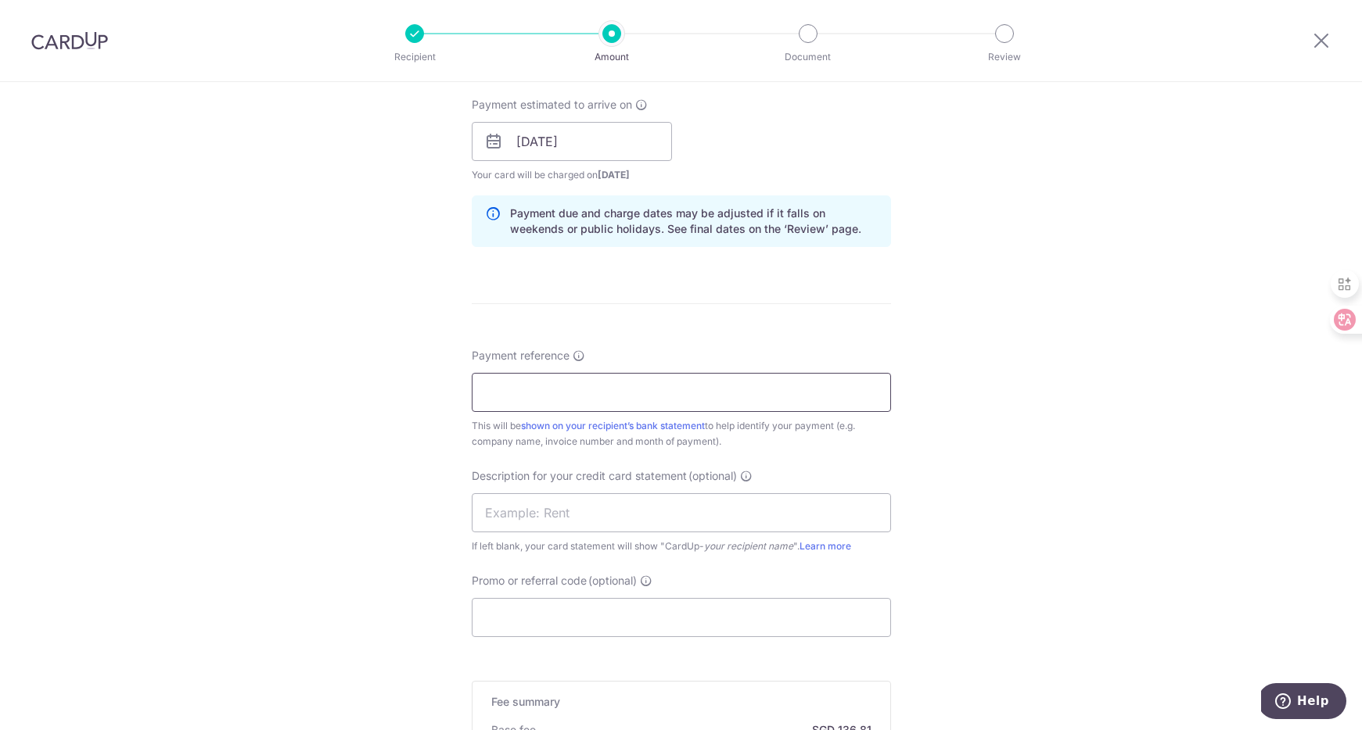
click at [518, 394] on input "Payment reference" at bounding box center [681, 392] width 419 height 39
type input "Stock"
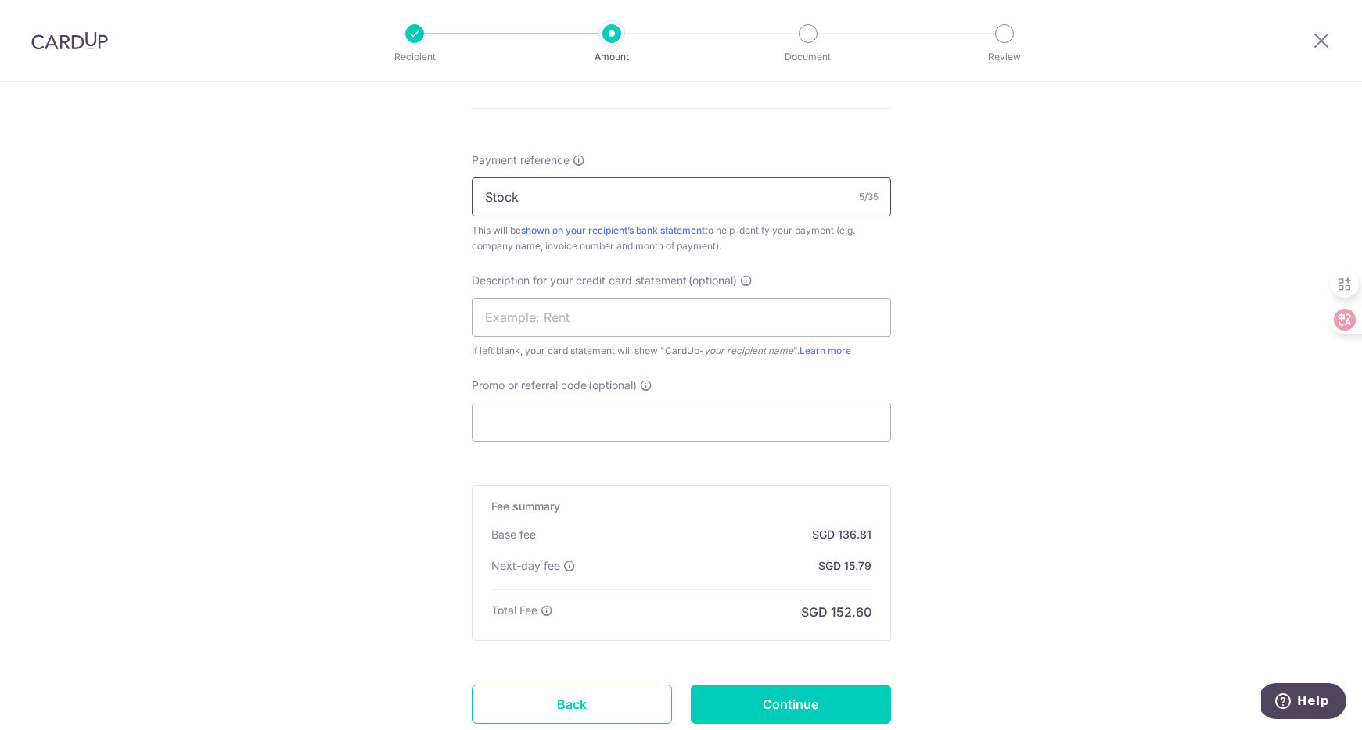
scroll to position [909, 0]
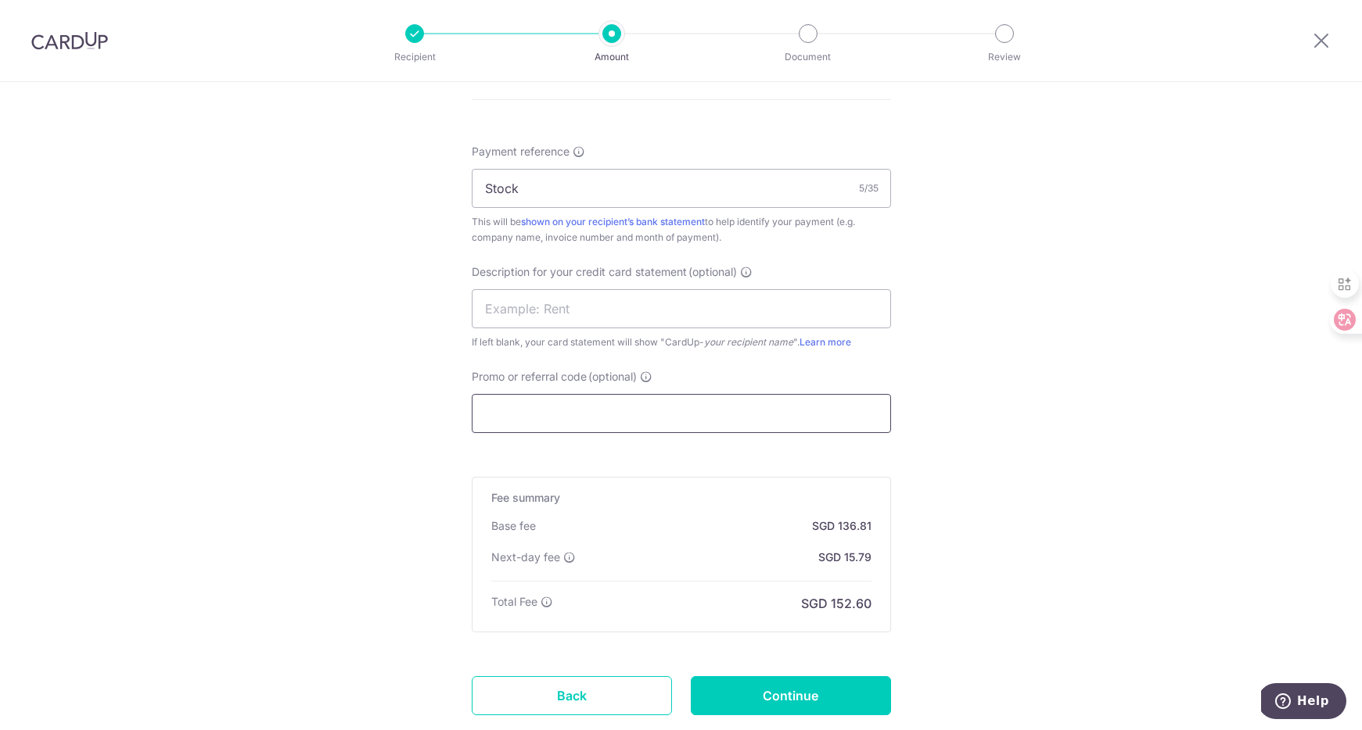
click at [522, 403] on input "Promo or referral code (optional)" at bounding box center [681, 413] width 419 height 39
paste input "BOFF185"
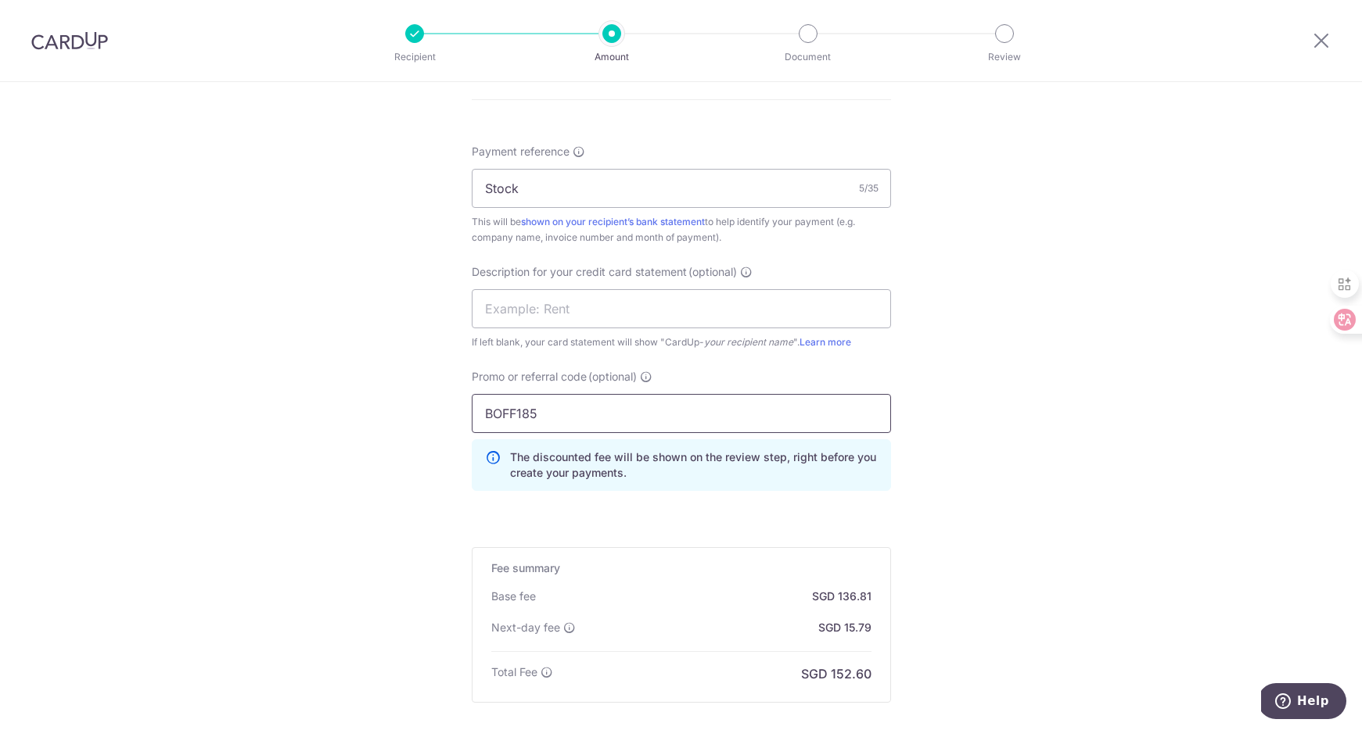
type input "BOFF185"
click at [963, 418] on div "Tell us more about your payment Enter payment amount SGD 5,262.00 5262.00 GST (…" at bounding box center [681, 38] width 1362 height 1730
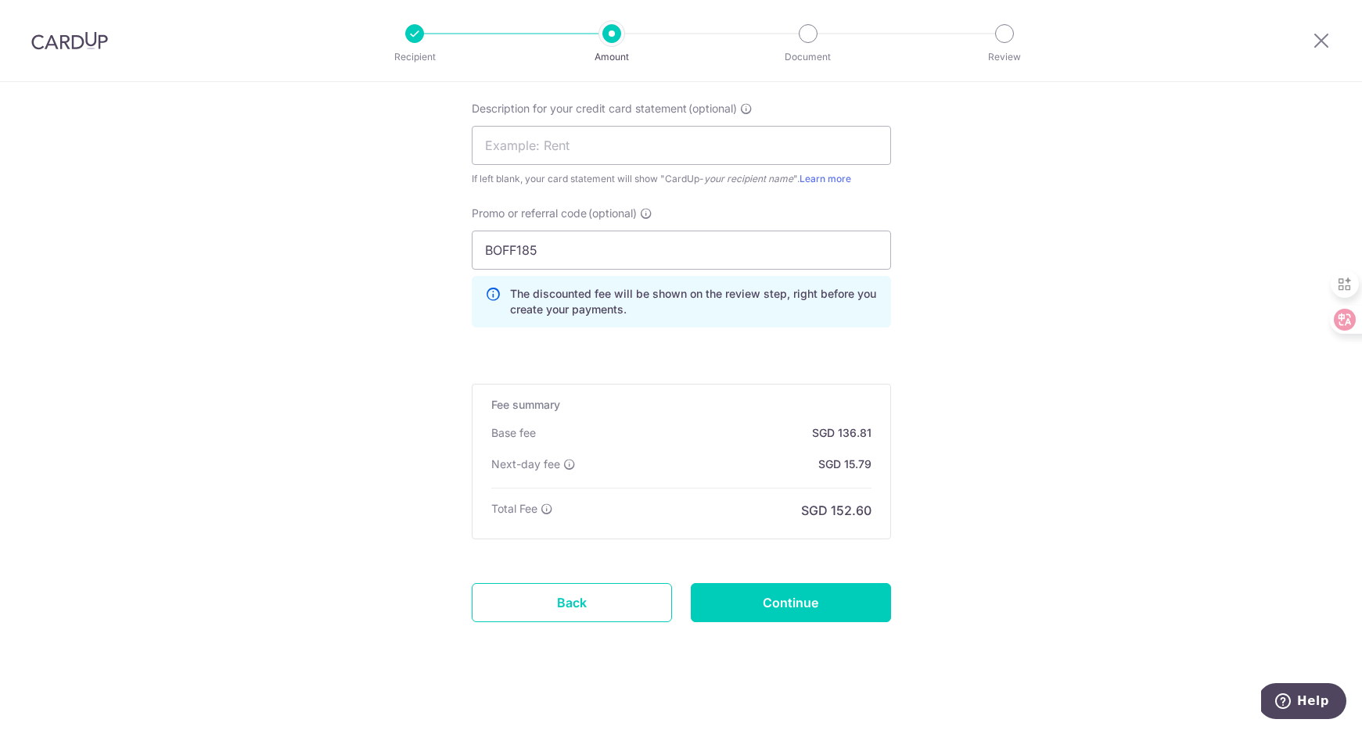
scroll to position [1081, 0]
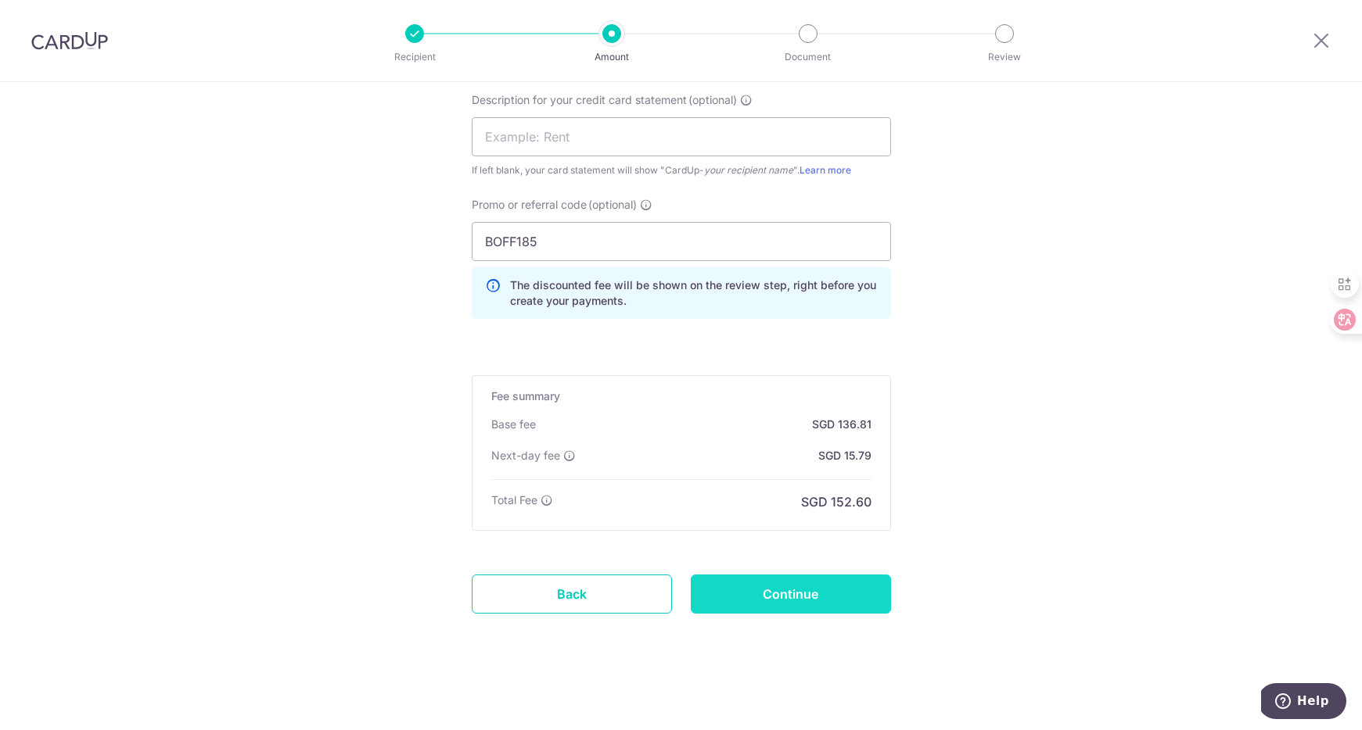
click at [815, 602] on input "Continue" at bounding box center [791, 594] width 200 height 39
type input "Create Schedule"
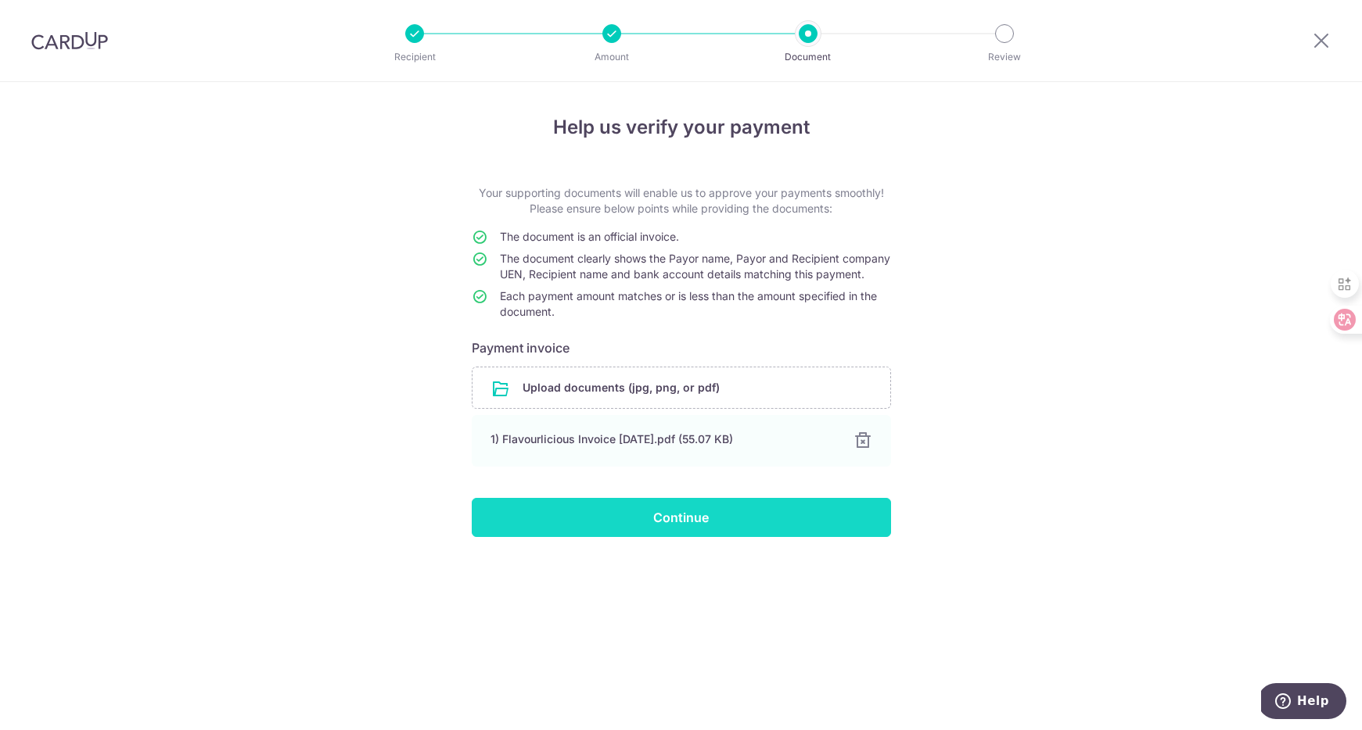
click at [615, 531] on input "Continue" at bounding box center [681, 517] width 419 height 39
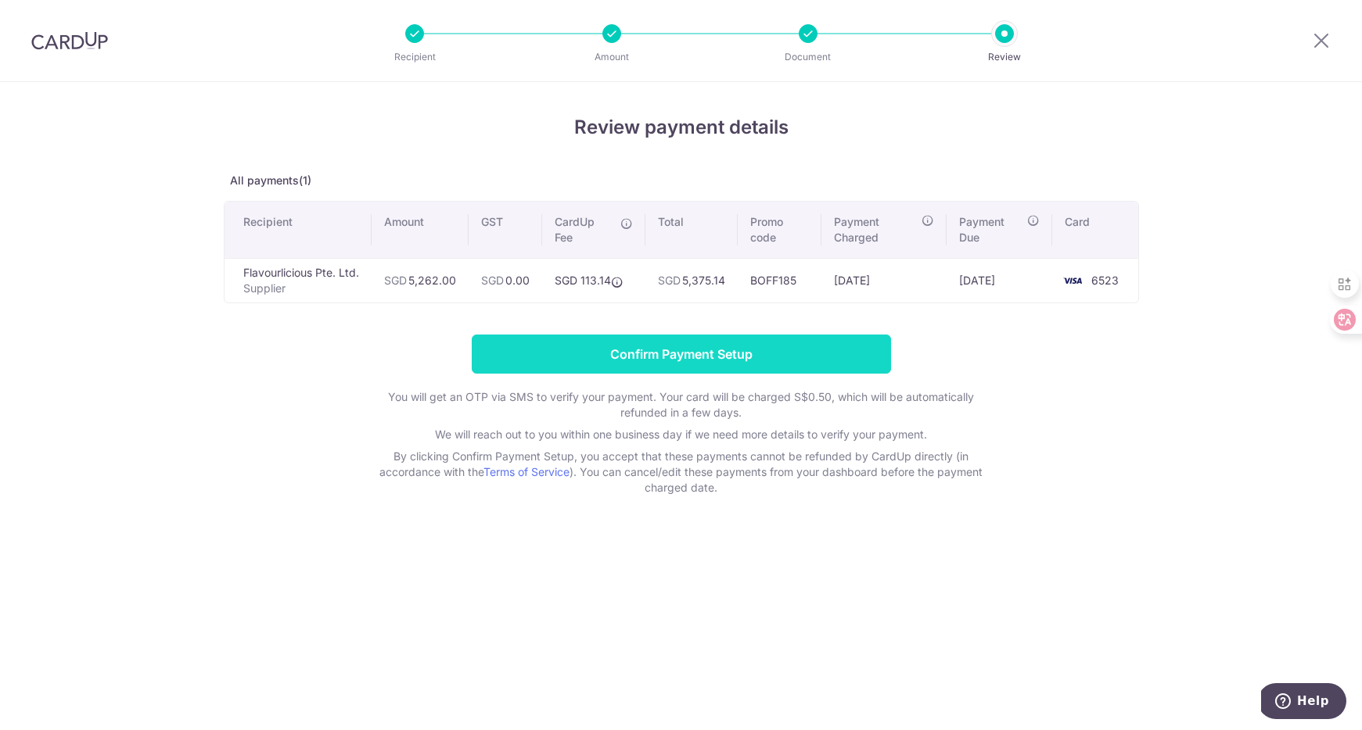
click at [526, 360] on input "Confirm Payment Setup" at bounding box center [681, 354] width 419 height 39
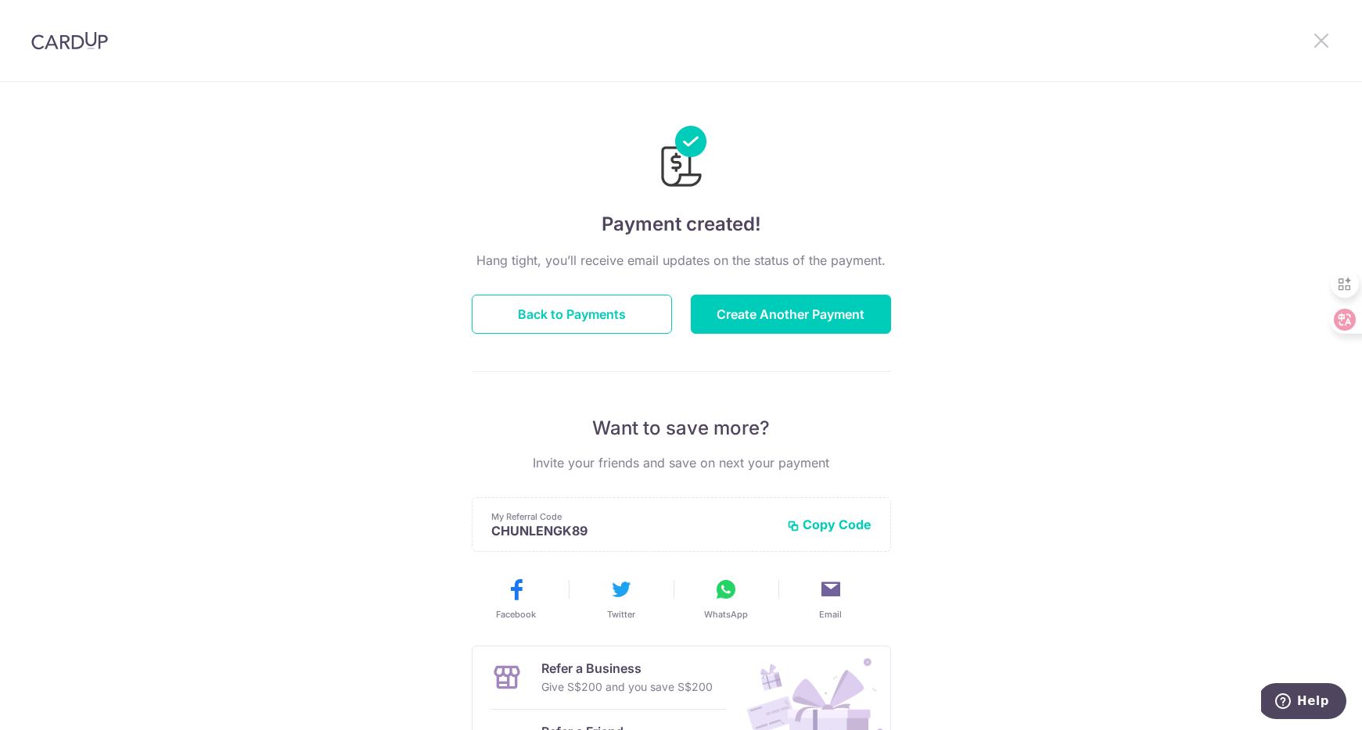
click at [1318, 38] on icon at bounding box center [1320, 40] width 19 height 20
